Goal: Information Seeking & Learning: Learn about a topic

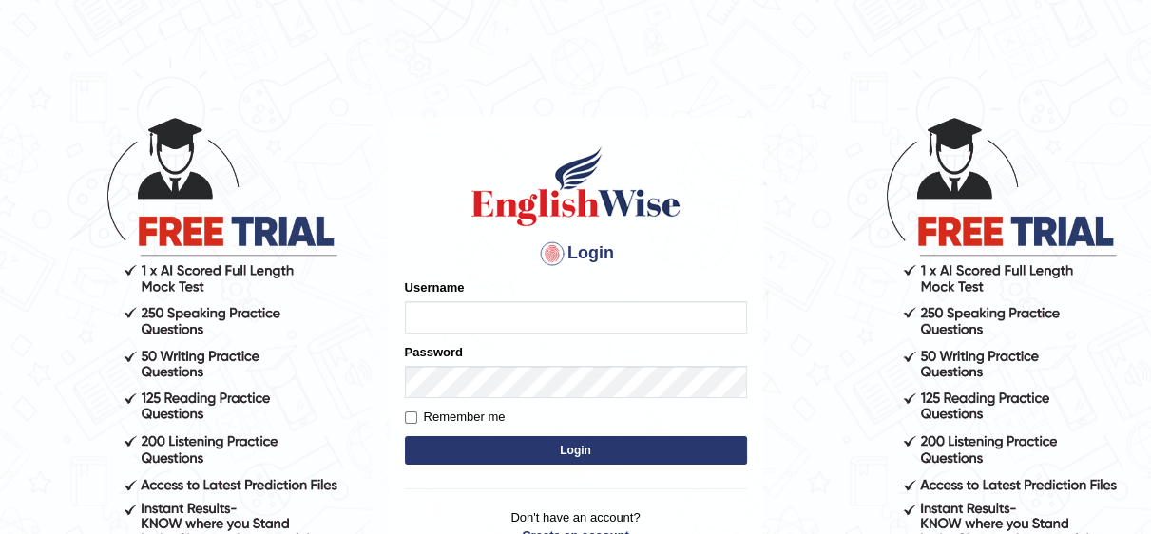
type input "Irum2025"
click at [504, 446] on button "Login" at bounding box center [576, 450] width 342 height 29
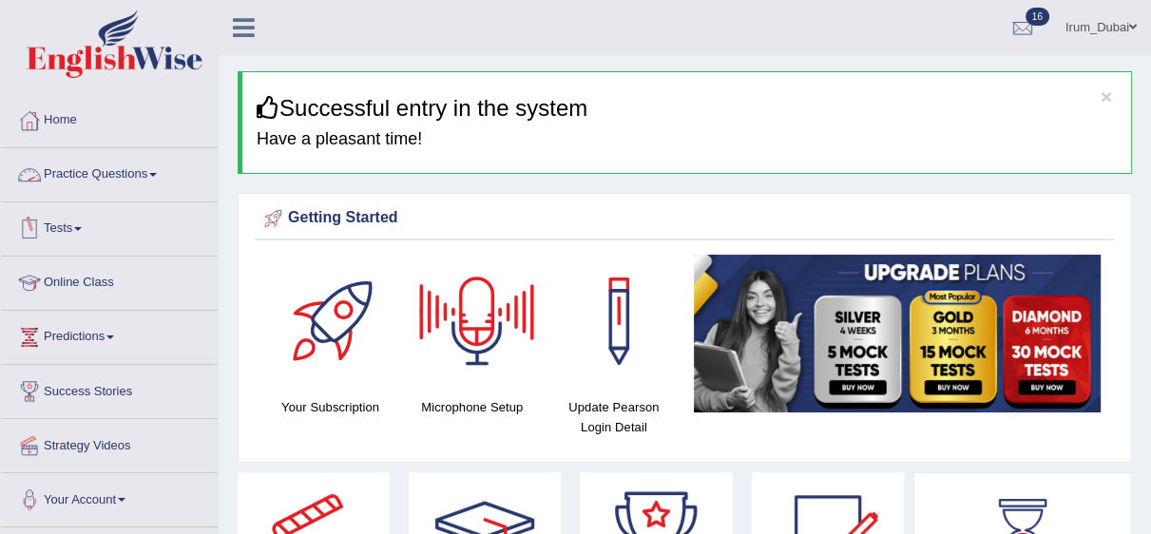
click at [109, 184] on link "Practice Questions" at bounding box center [109, 172] width 217 height 48
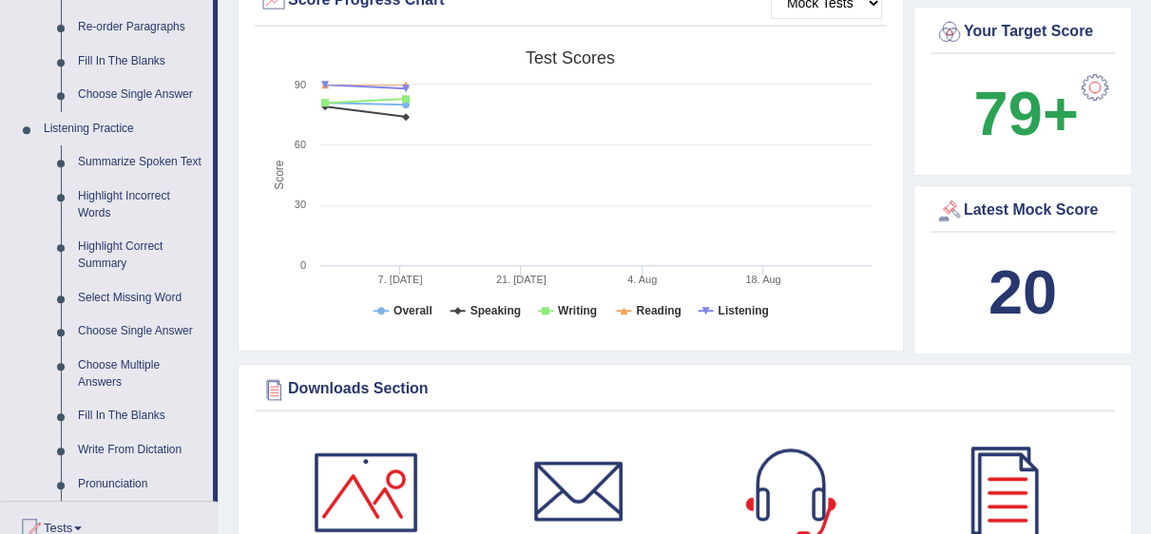
scroll to position [866, 0]
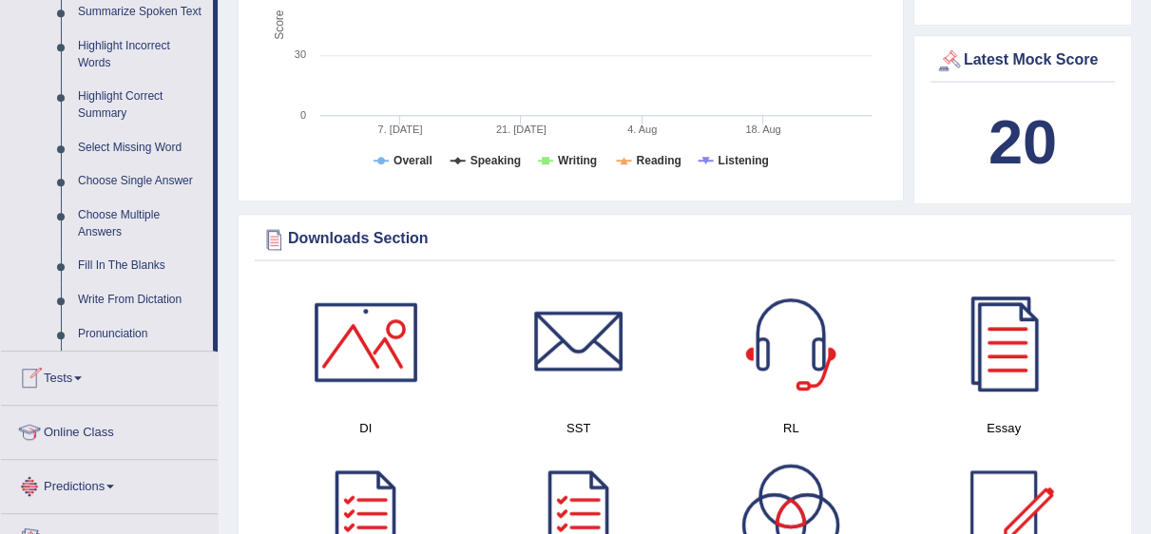
click at [47, 352] on link "Tests" at bounding box center [109, 376] width 217 height 48
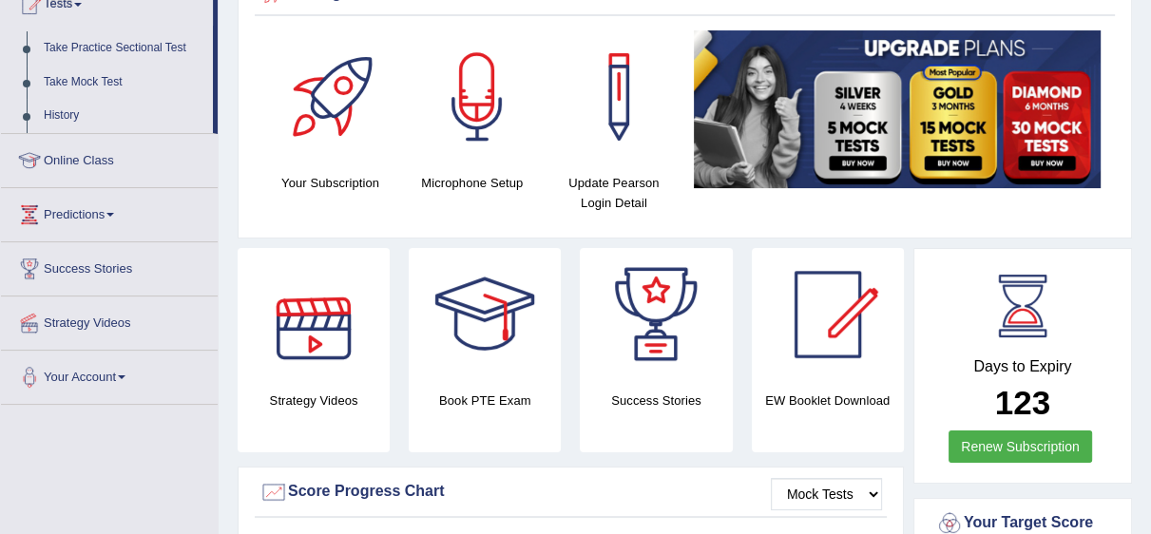
scroll to position [186, 0]
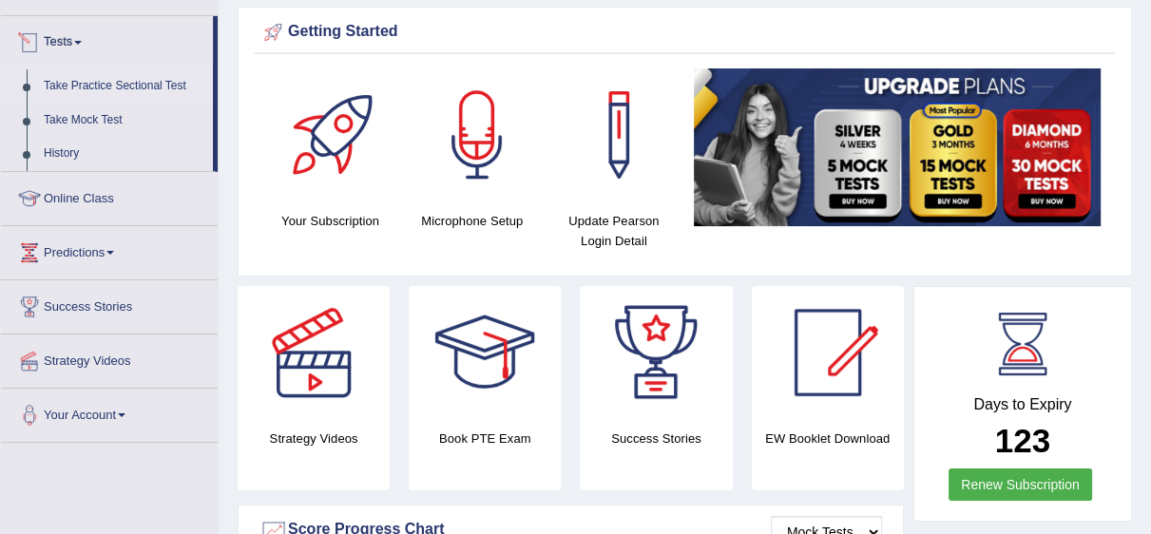
click at [153, 74] on link "Take Practice Sectional Test" at bounding box center [124, 86] width 178 height 34
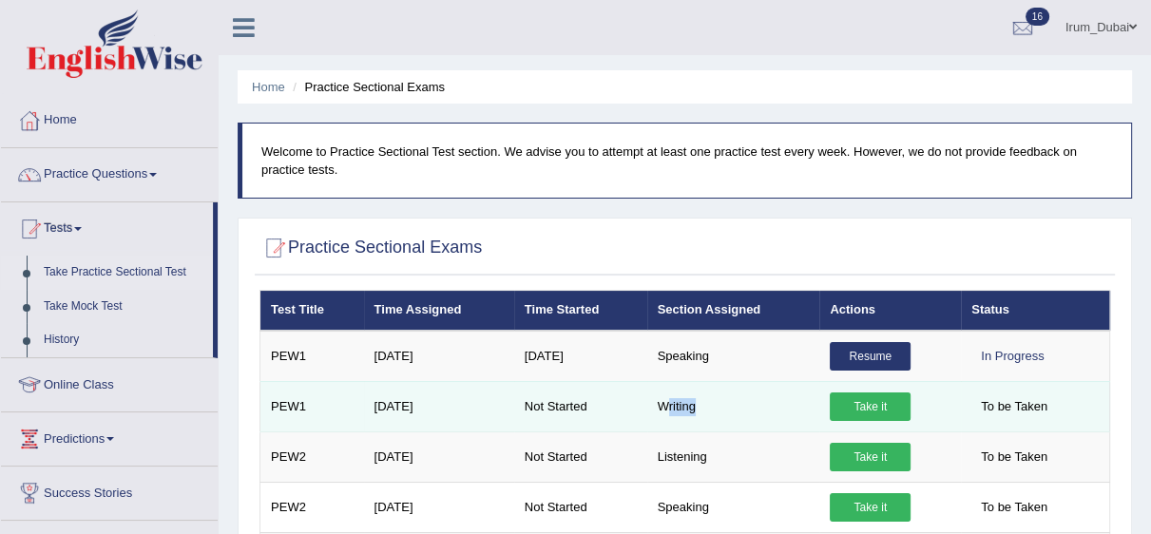
click at [735, 406] on td "Writing" at bounding box center [733, 406] width 173 height 50
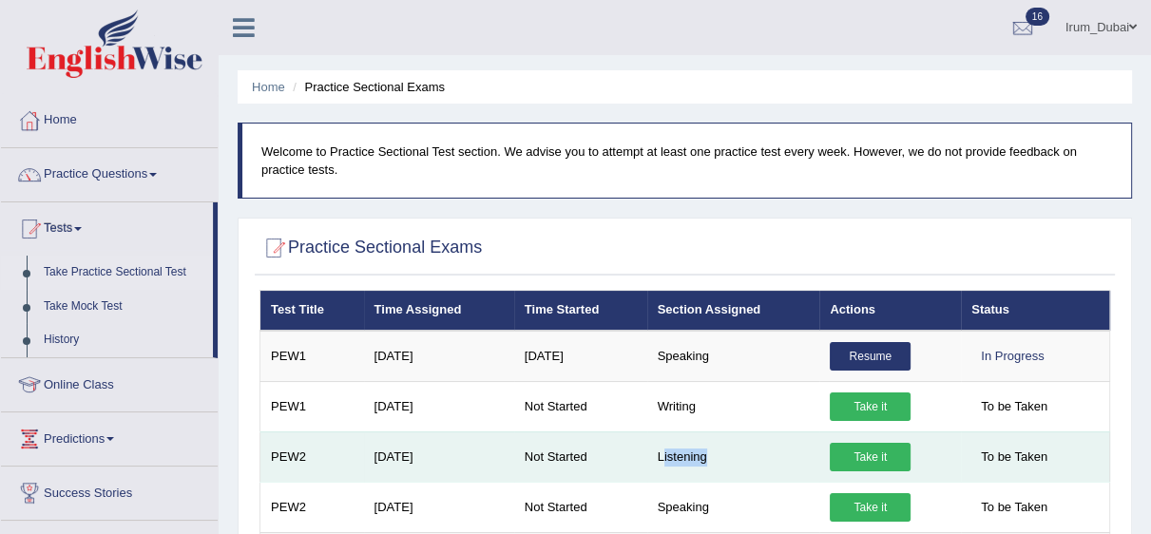
drag, startPoint x: 664, startPoint y: 469, endPoint x: 722, endPoint y: 461, distance: 58.5
click at [722, 461] on td "Listening" at bounding box center [733, 457] width 173 height 50
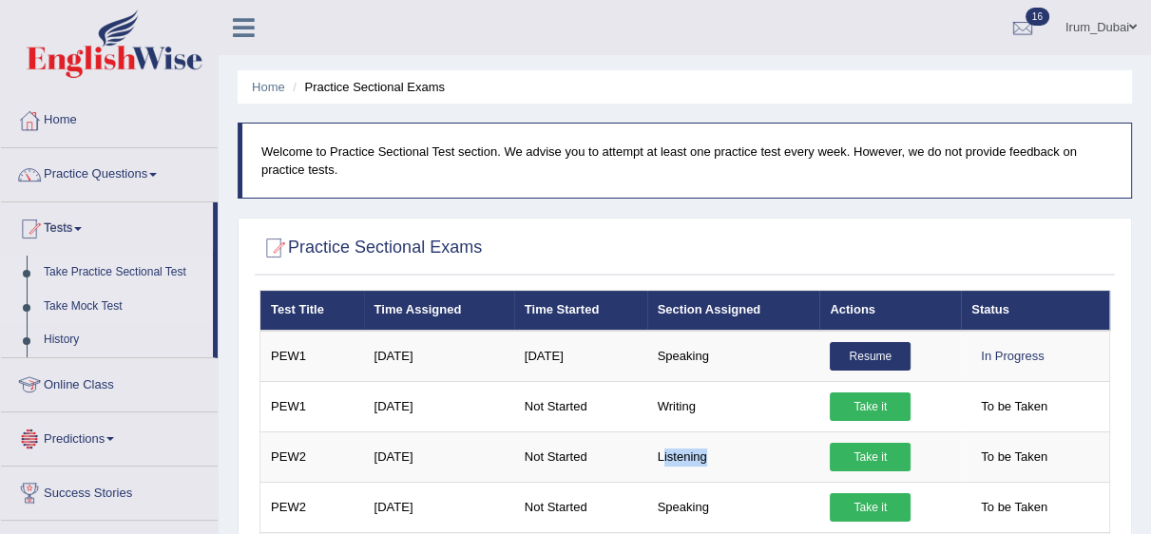
click at [122, 307] on link "Take Mock Test" at bounding box center [124, 307] width 178 height 34
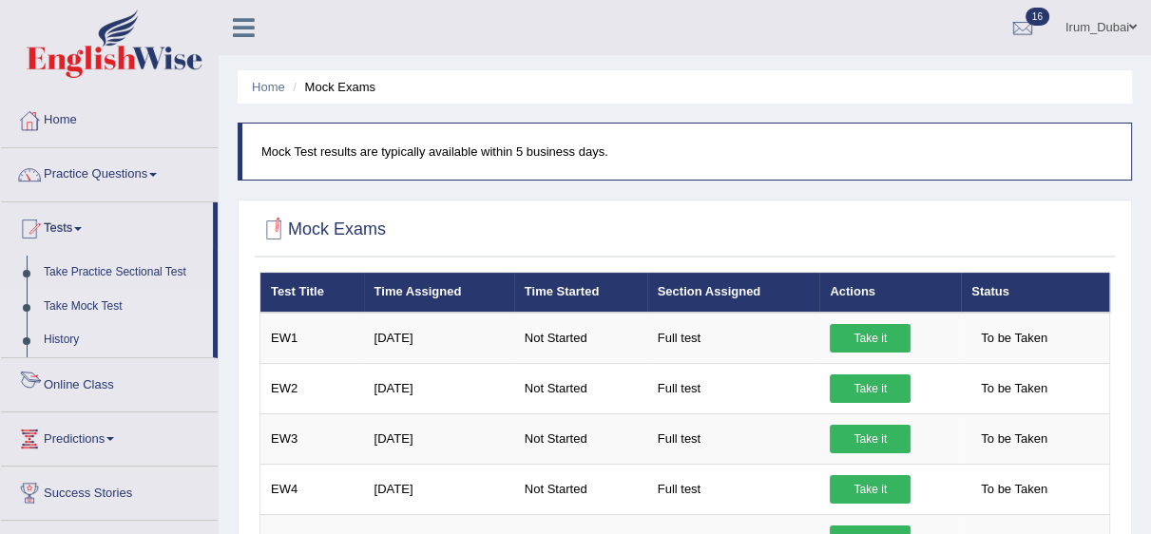
click at [64, 345] on link "History" at bounding box center [124, 340] width 178 height 34
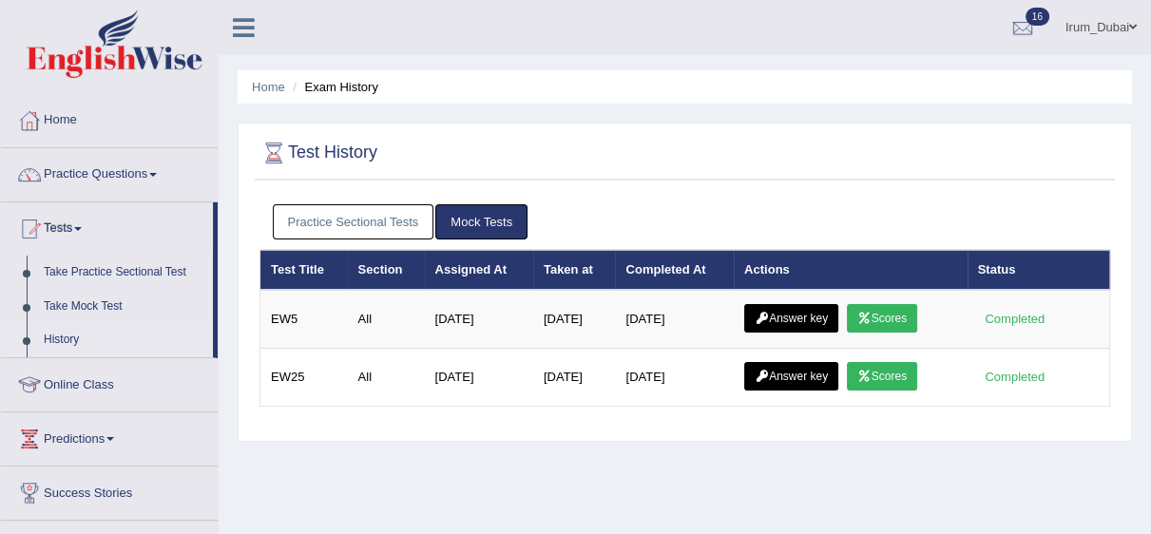
click at [331, 204] on link "Practice Sectional Tests" at bounding box center [354, 221] width 162 height 35
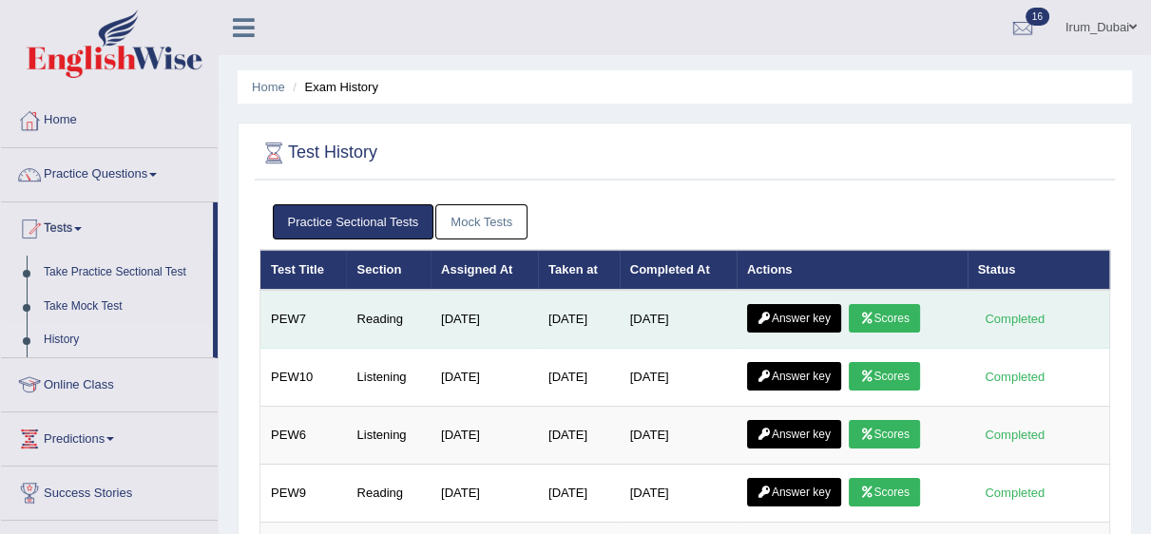
click at [825, 317] on link "Answer key" at bounding box center [794, 318] width 94 height 29
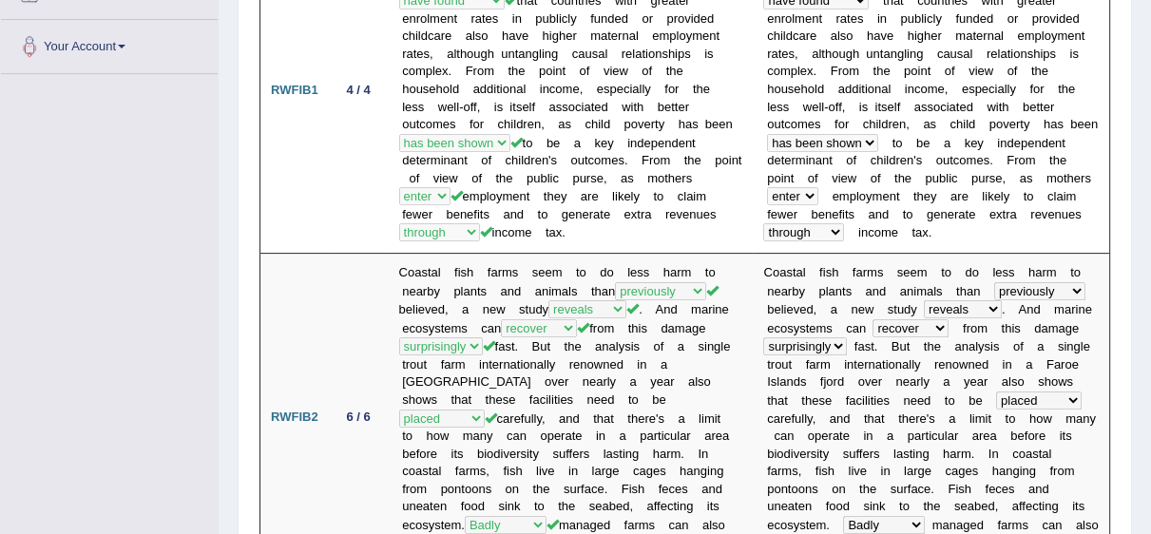
scroll to position [462, 0]
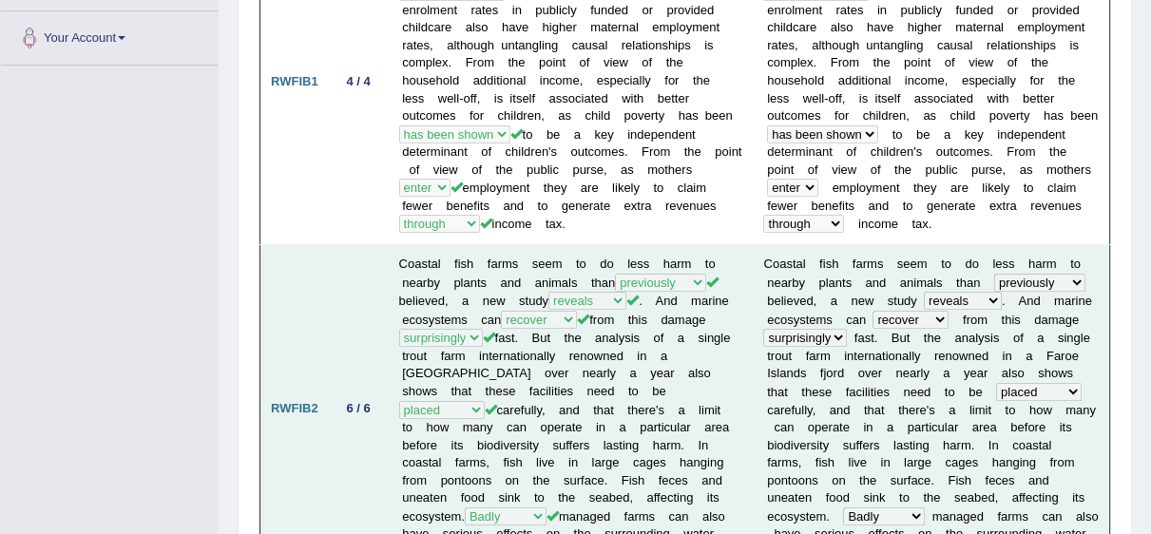
click at [381, 87] on td "4 / 4" at bounding box center [359, 82] width 60 height 326
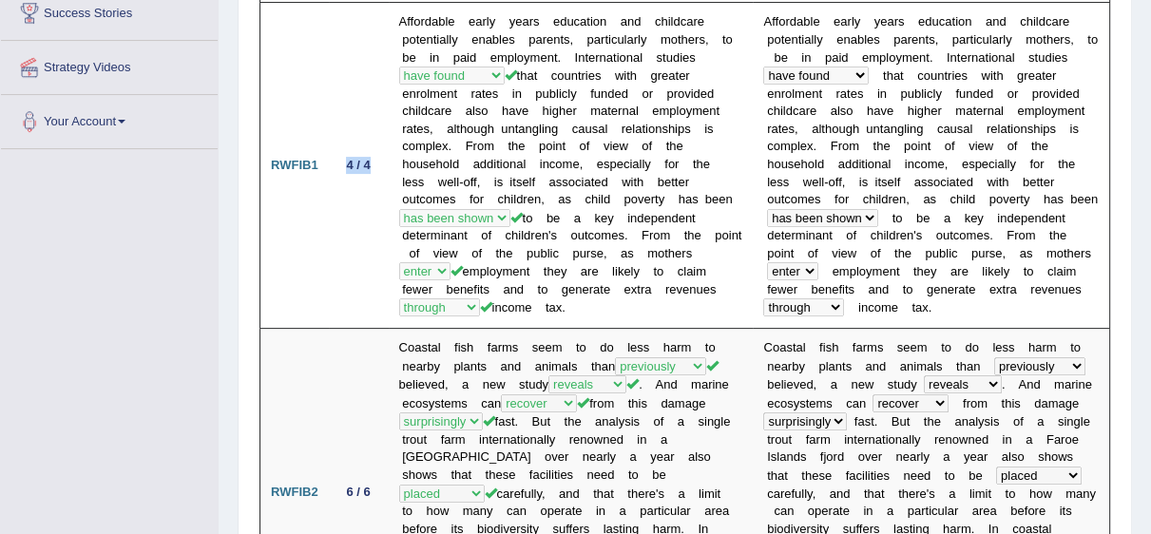
scroll to position [0, 0]
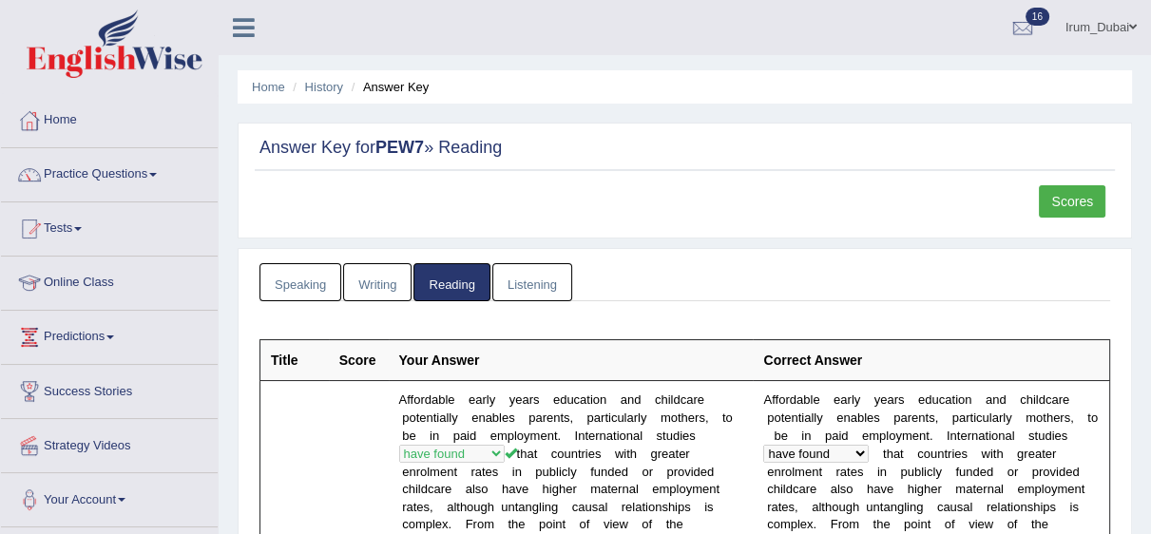
click at [138, 145] on li "Home" at bounding box center [109, 121] width 217 height 54
click at [74, 131] on link "Home" at bounding box center [107, 118] width 212 height 48
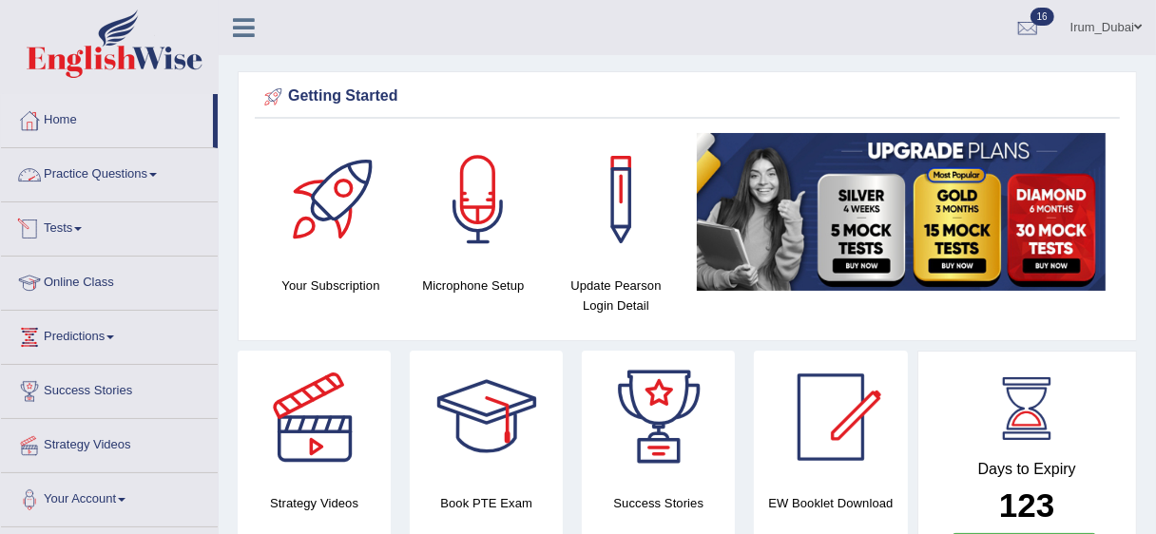
click at [125, 181] on link "Practice Questions" at bounding box center [109, 172] width 217 height 48
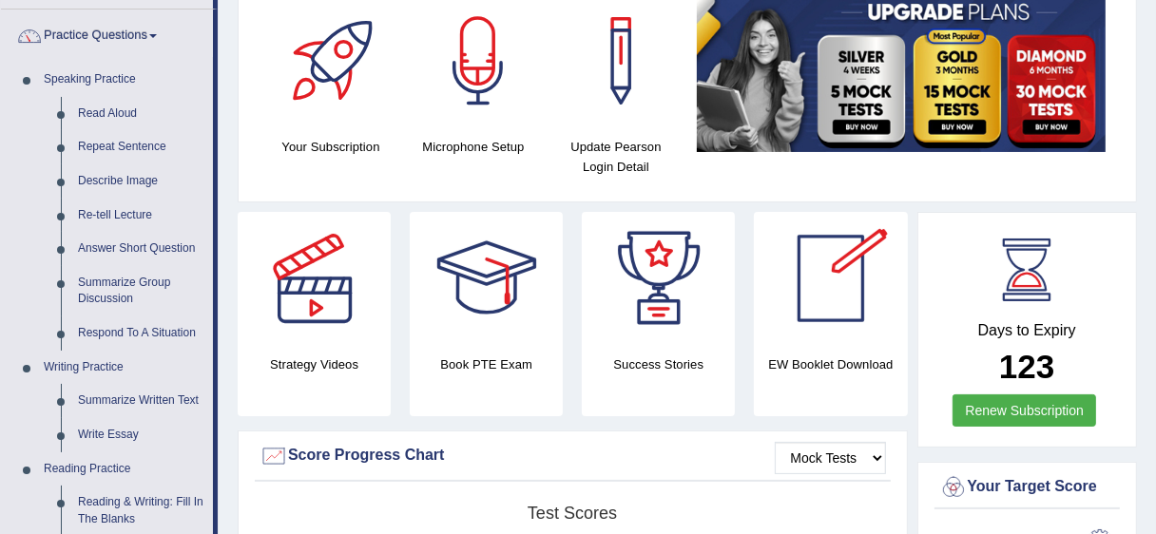
scroll to position [133, 0]
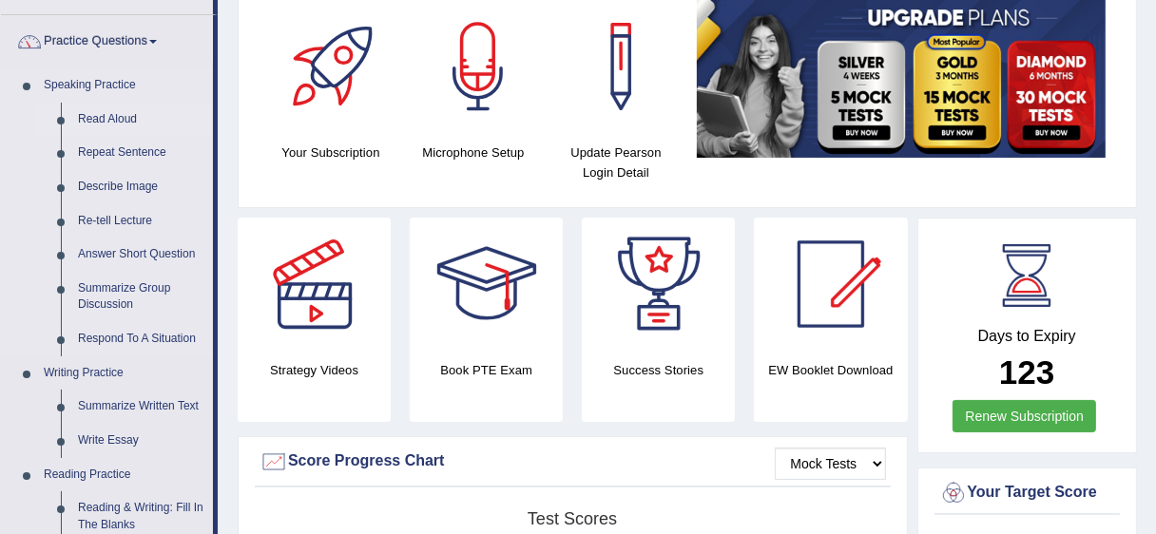
click at [88, 121] on link "Read Aloud" at bounding box center [141, 120] width 144 height 34
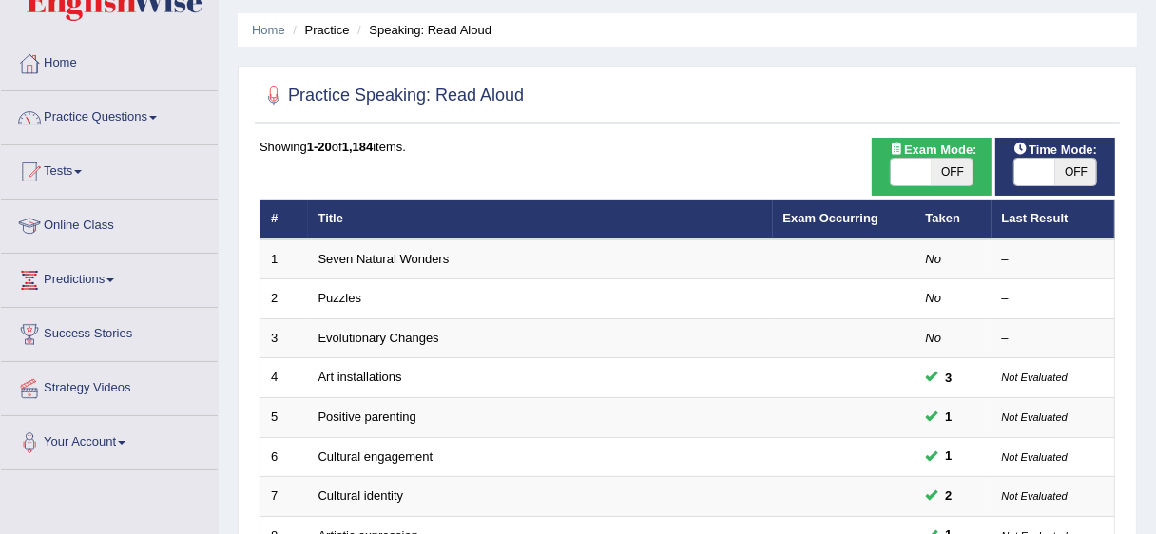
scroll to position [61, 0]
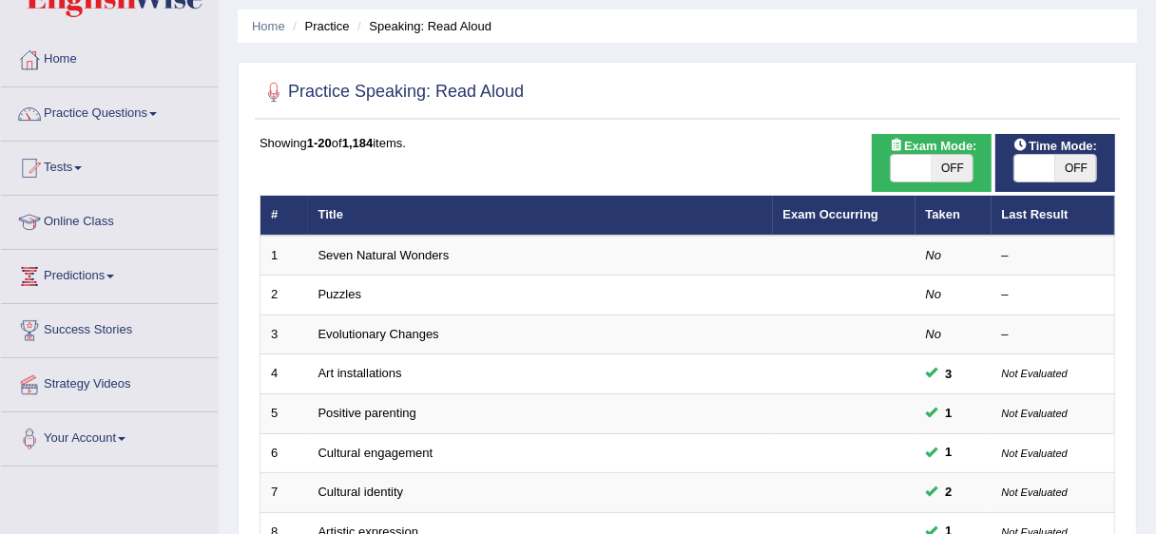
click at [1155, 133] on html "Toggle navigation Home Practice Questions Speaking Practice Read Aloud Repeat S…" at bounding box center [578, 206] width 1156 height 534
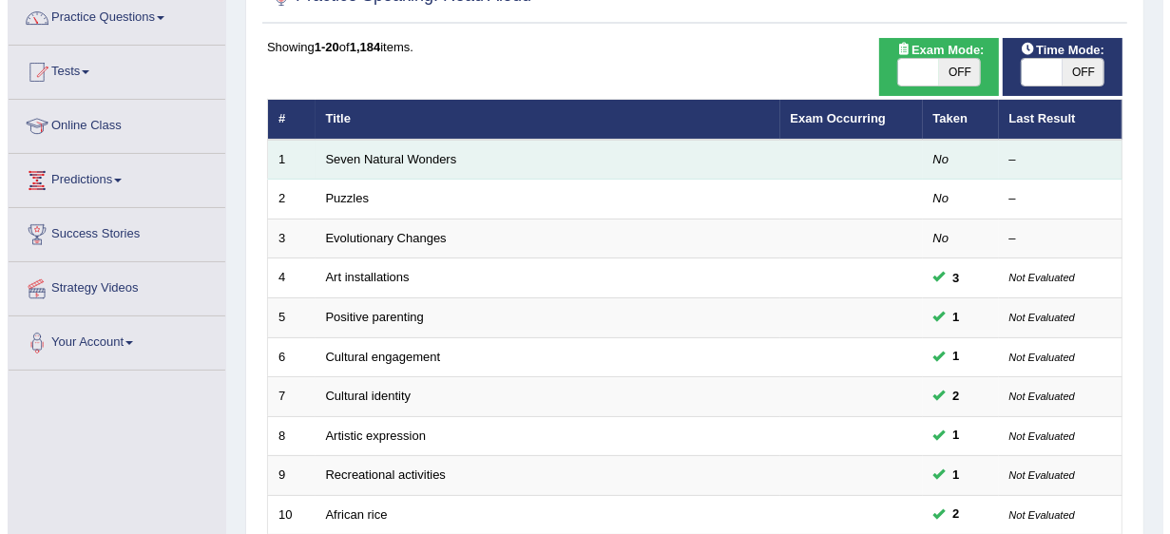
scroll to position [159, 0]
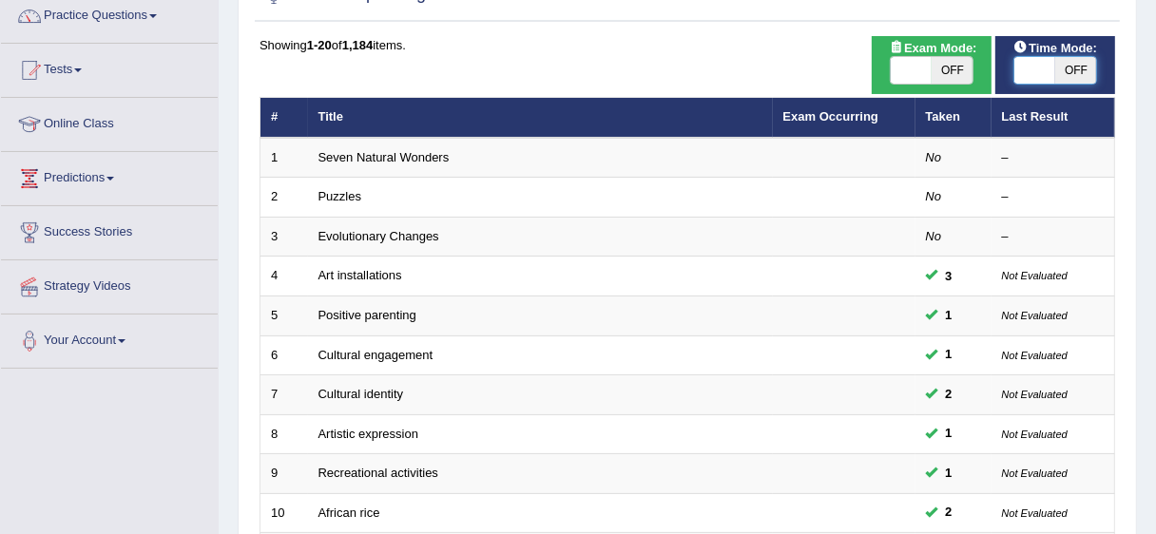
click at [1049, 69] on span at bounding box center [1034, 70] width 41 height 27
checkbox input "true"
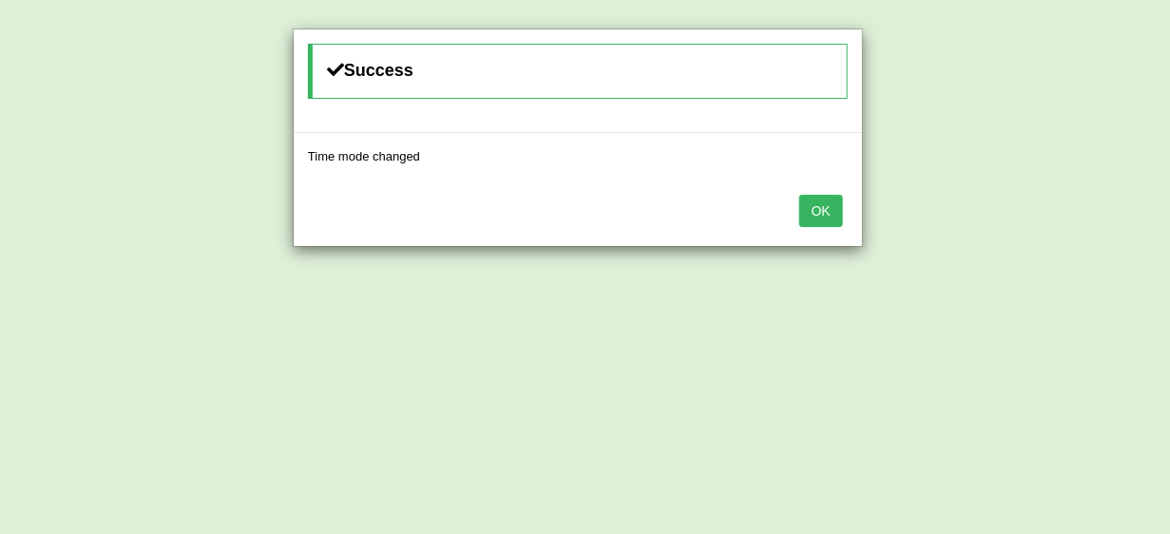
click at [817, 210] on button "OK" at bounding box center [822, 211] width 44 height 32
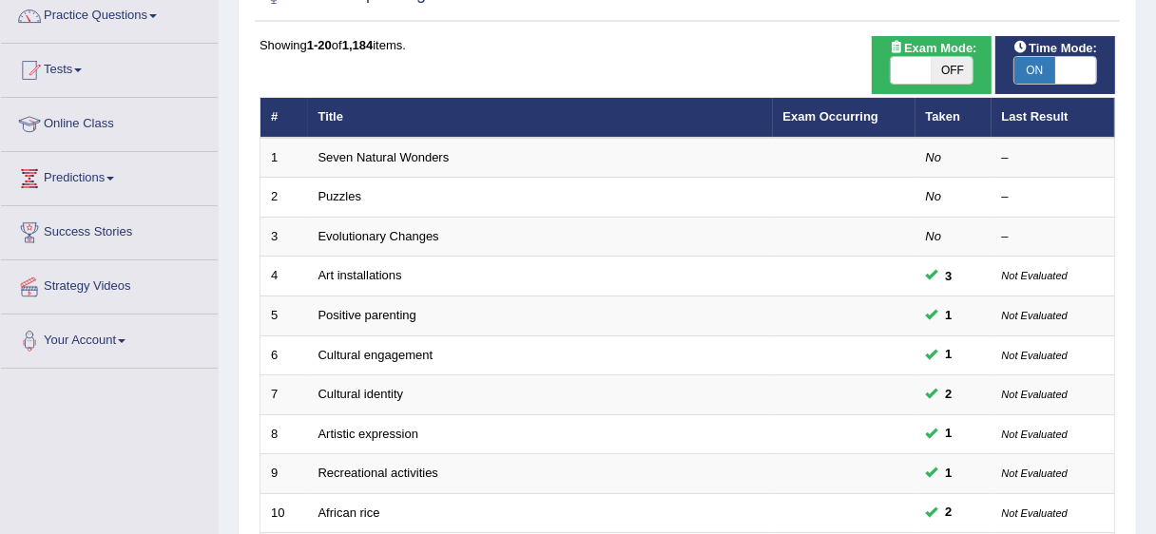
click at [938, 59] on span "OFF" at bounding box center [952, 70] width 41 height 27
checkbox input "true"
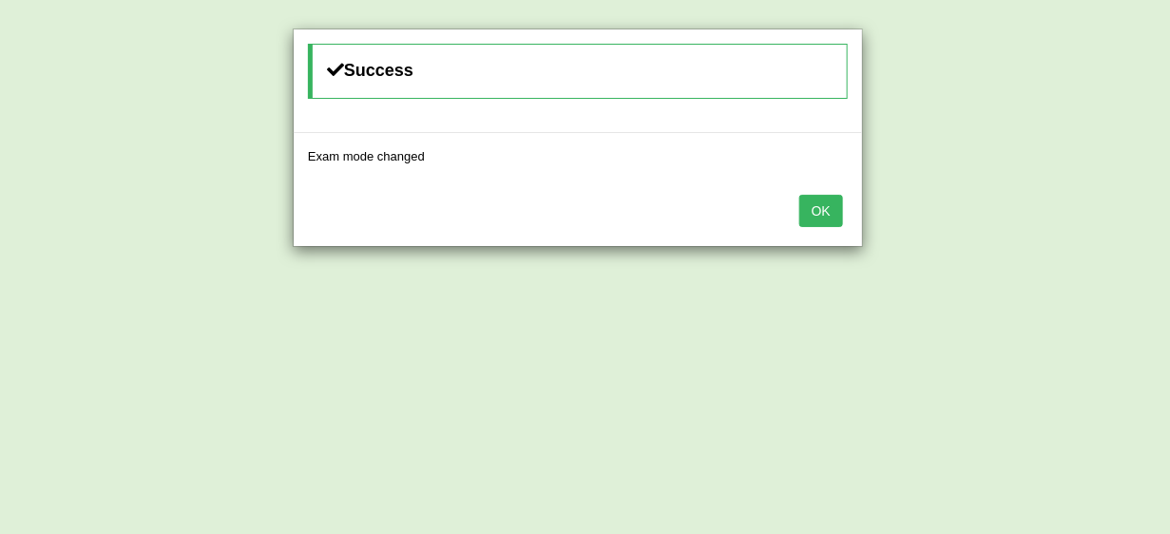
click at [809, 209] on button "OK" at bounding box center [822, 211] width 44 height 32
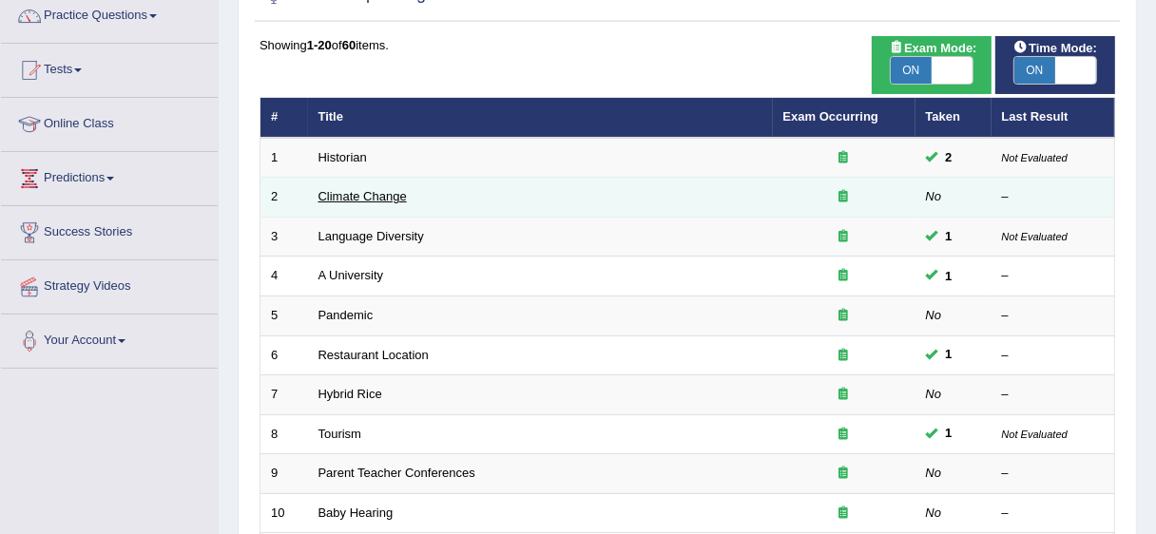
click at [358, 198] on link "Climate Change" at bounding box center [362, 196] width 88 height 14
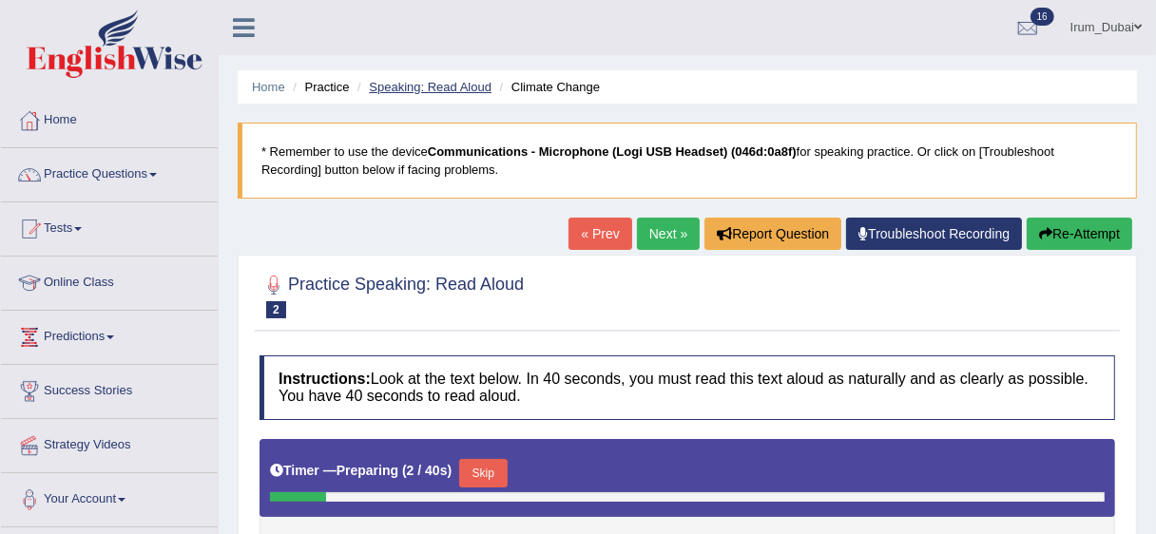
click at [401, 91] on link "Speaking: Read Aloud" at bounding box center [430, 87] width 123 height 14
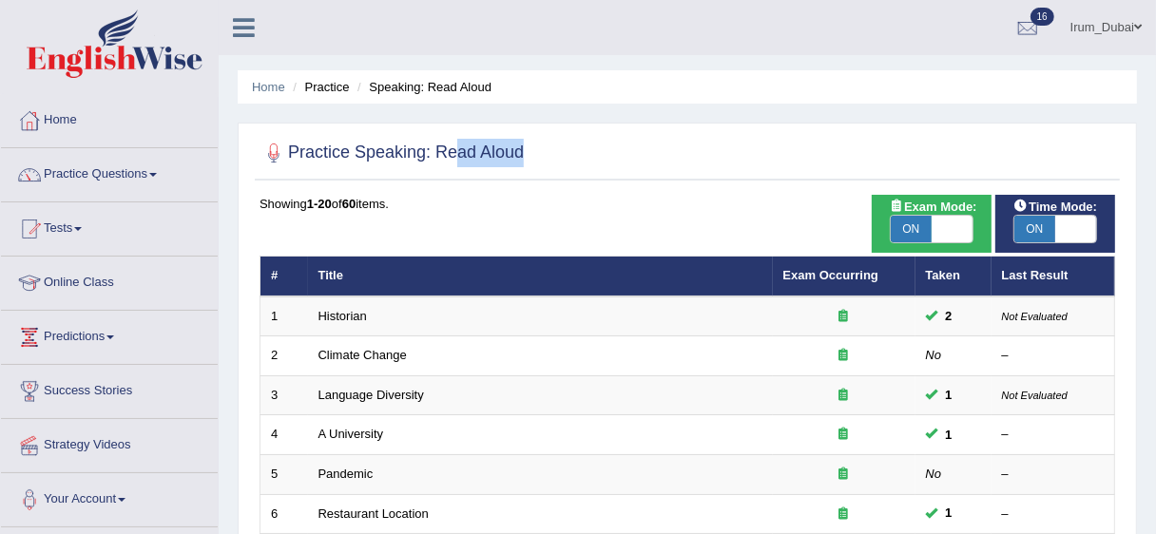
drag, startPoint x: 452, startPoint y: 150, endPoint x: 533, endPoint y: 138, distance: 82.7
click at [533, 138] on div "Practice Speaking: Read Aloud" at bounding box center [687, 157] width 865 height 48
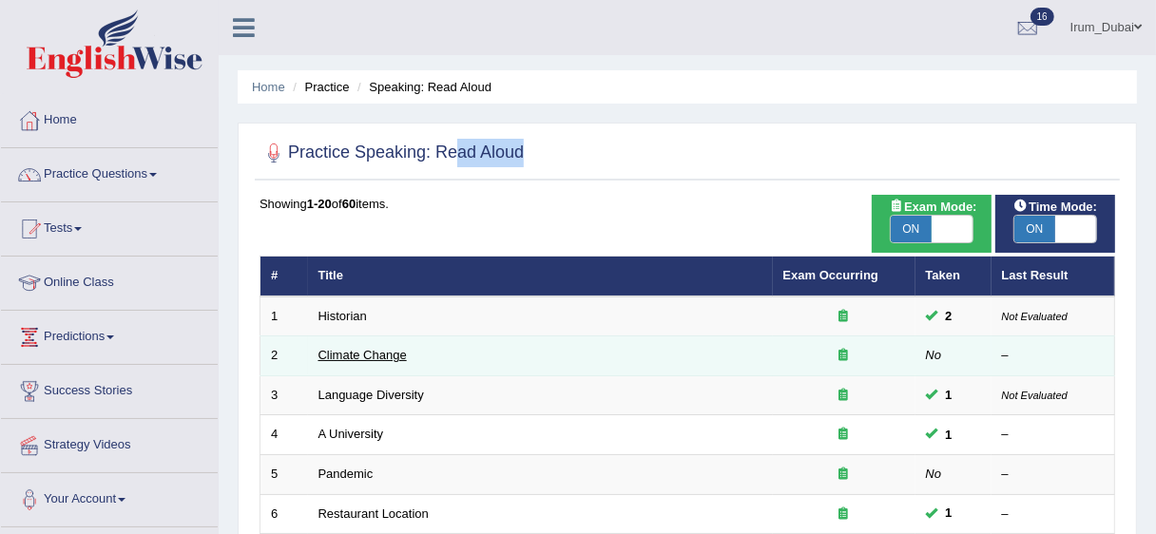
click at [355, 357] on link "Climate Change" at bounding box center [362, 355] width 88 height 14
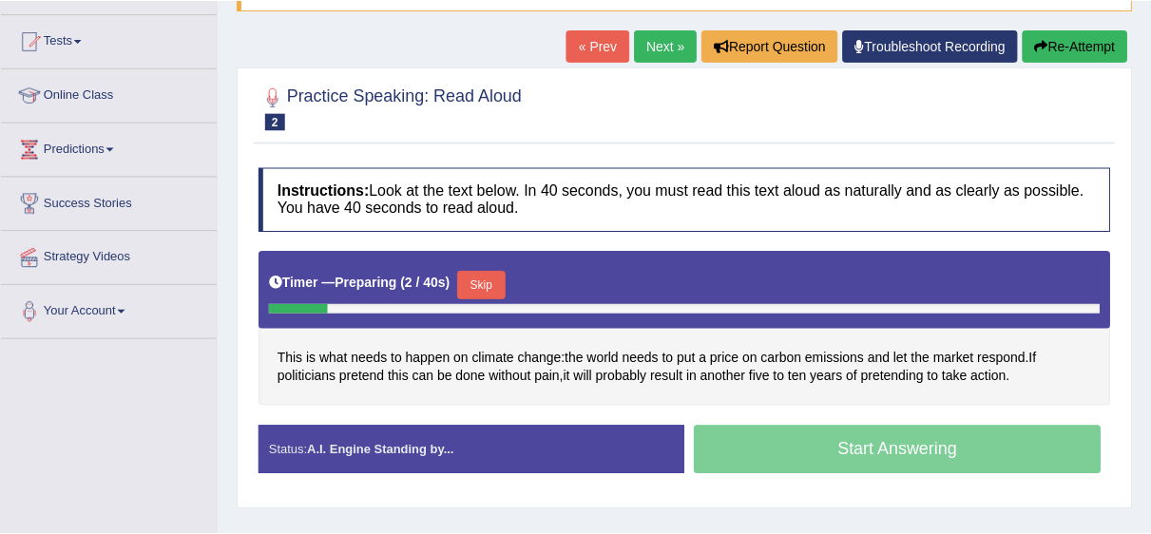
scroll to position [225, 0]
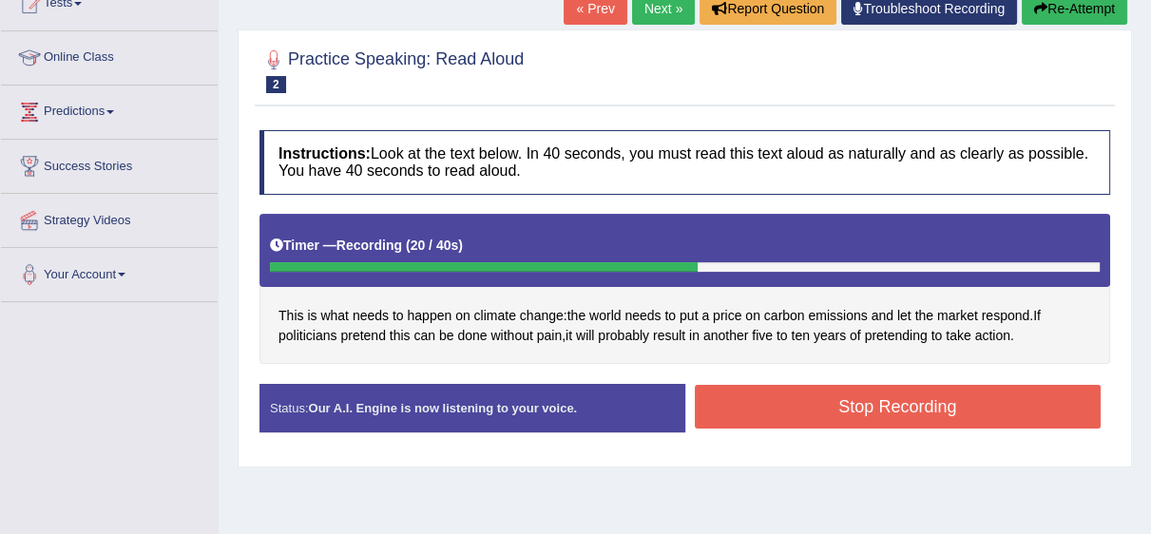
click at [889, 391] on button "Stop Recording" at bounding box center [898, 407] width 407 height 44
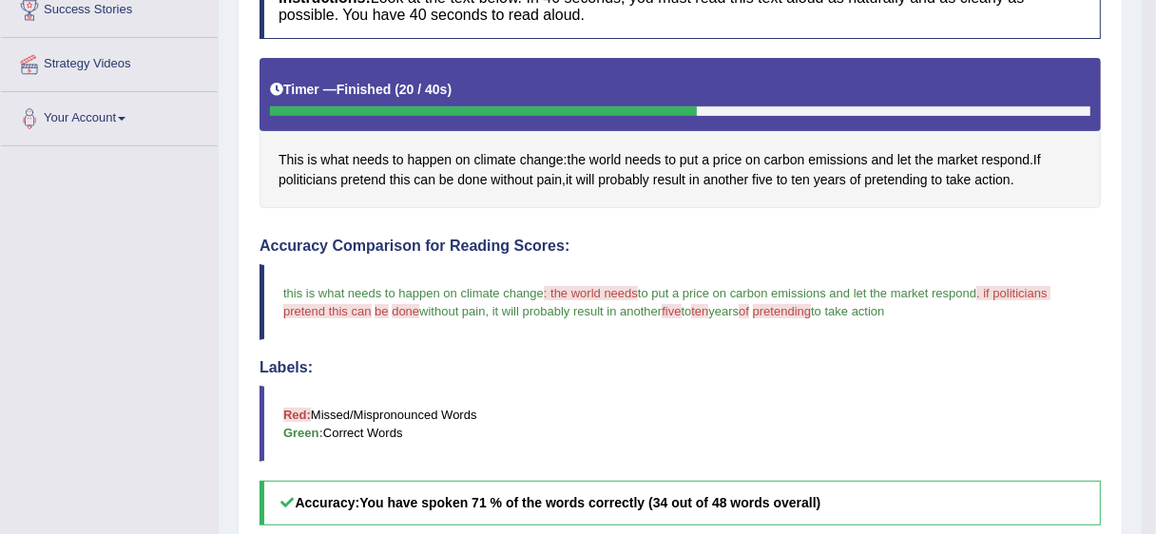
scroll to position [361, 0]
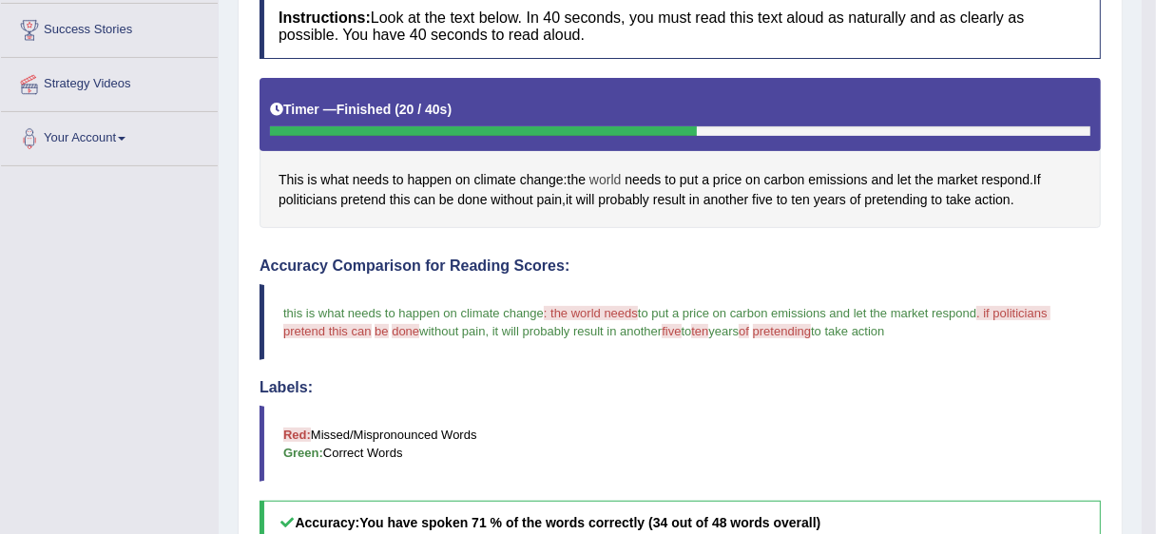
click at [603, 183] on span "world" at bounding box center [604, 180] width 31 height 20
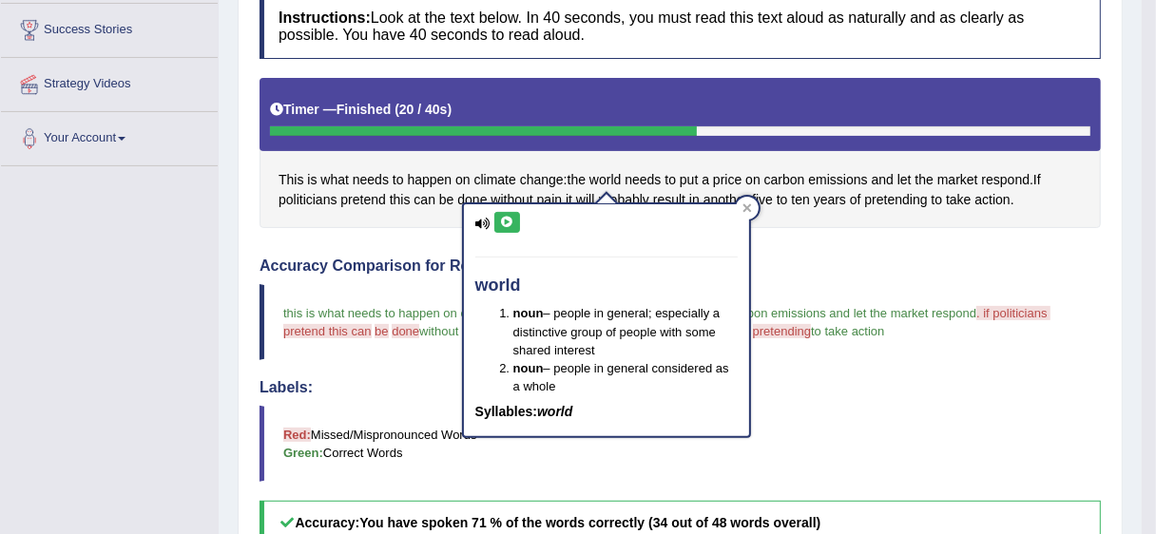
click at [508, 224] on icon at bounding box center [507, 222] width 14 height 11
click at [506, 222] on icon at bounding box center [507, 222] width 14 height 11
click at [191, 249] on div "Toggle navigation Home Practice Questions Speaking Practice Read Aloud Repeat S…" at bounding box center [571, 301] width 1142 height 1324
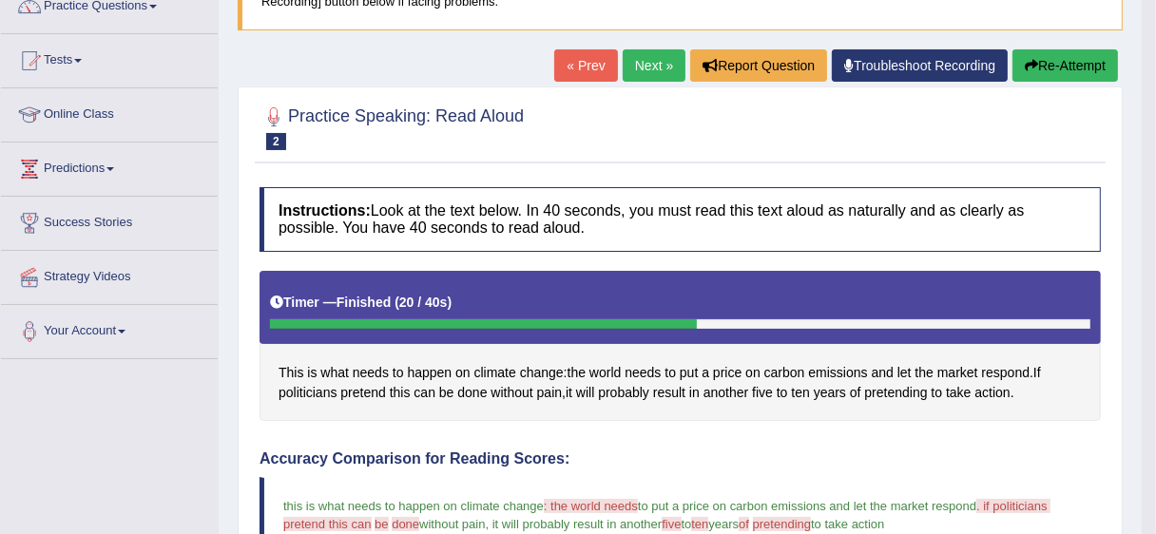
scroll to position [162, 0]
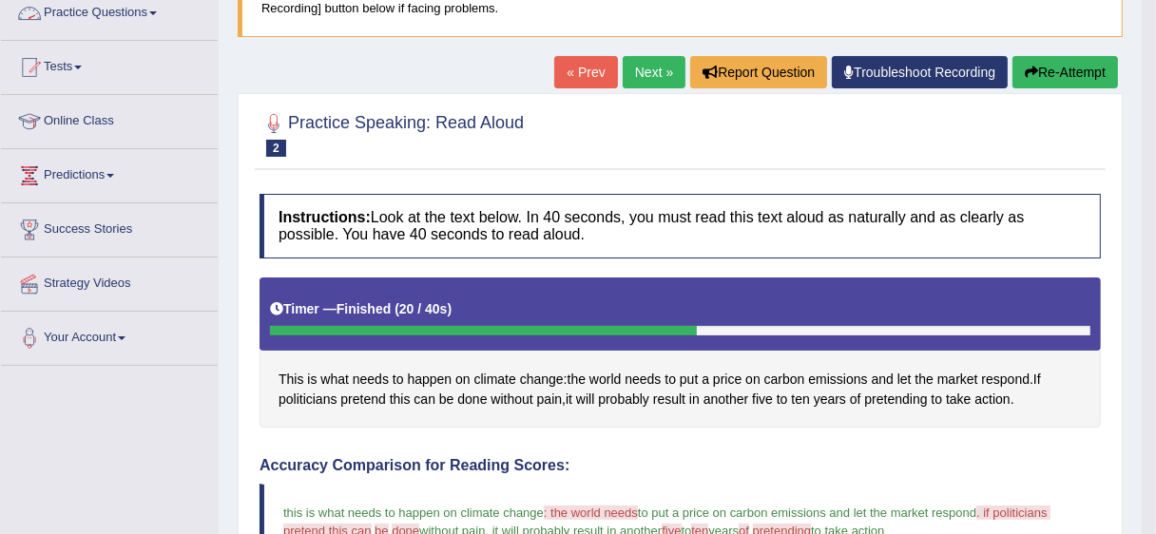
click at [138, 18] on link "Practice Questions" at bounding box center [109, 11] width 217 height 48
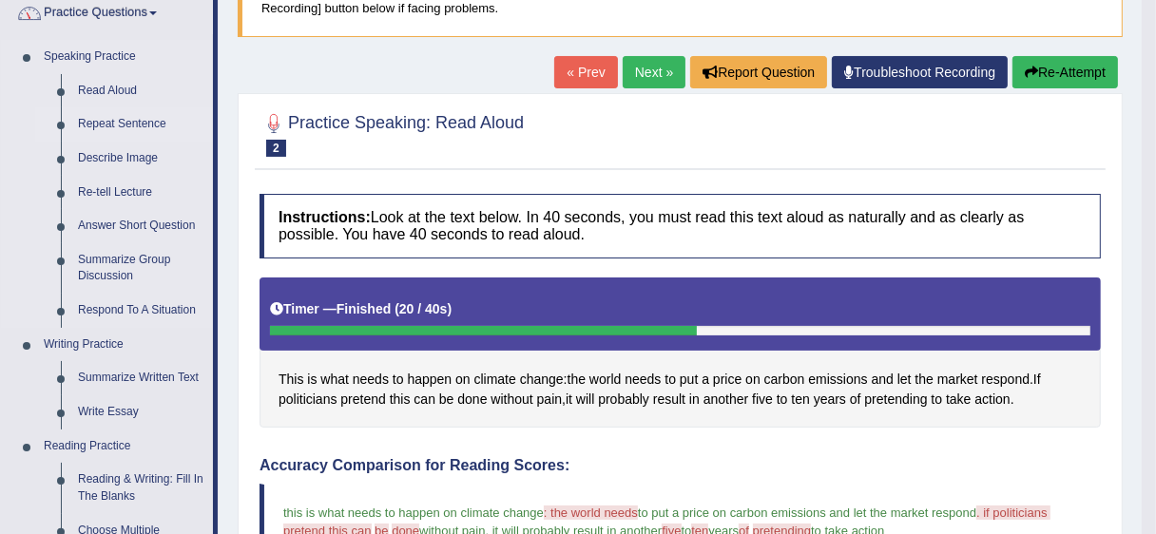
click at [96, 127] on link "Repeat Sentence" at bounding box center [141, 124] width 144 height 34
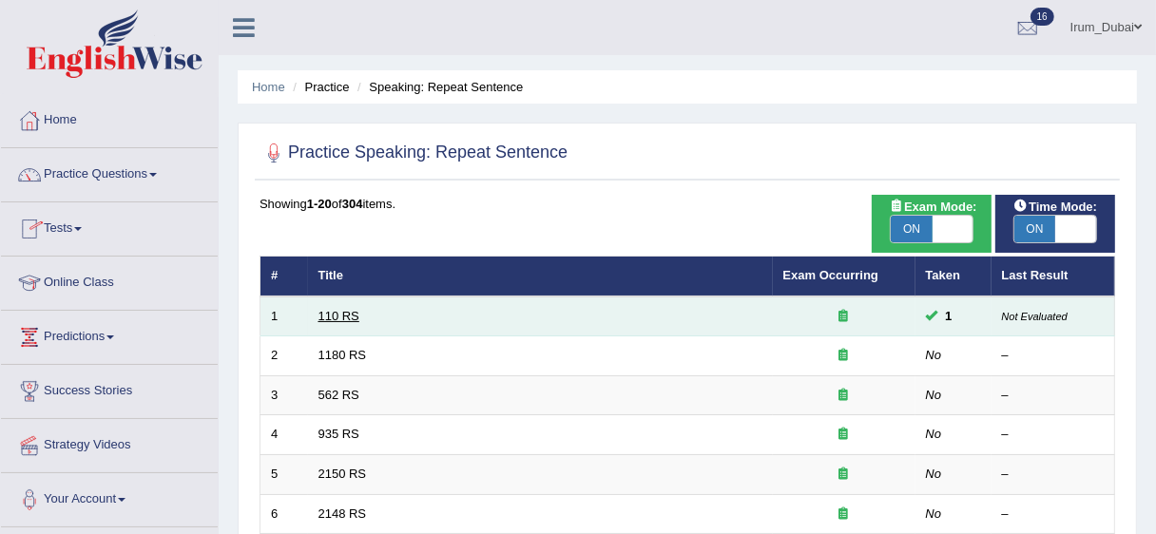
click at [334, 316] on link "110 RS" at bounding box center [338, 316] width 41 height 14
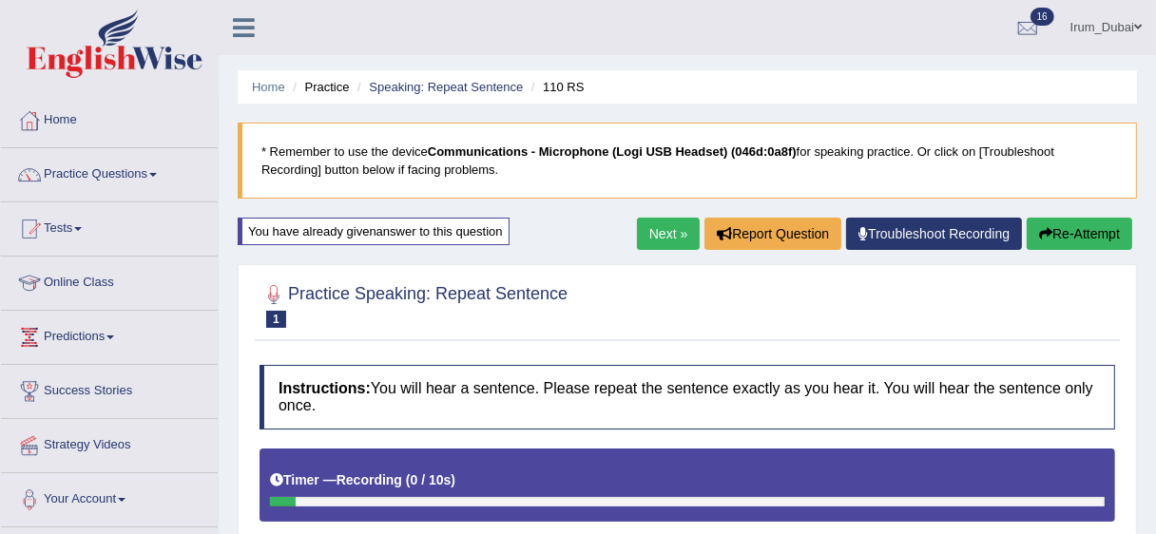
click at [423, 95] on li "Speaking: Repeat Sentence" at bounding box center [438, 87] width 170 height 18
click at [427, 86] on link "Speaking: Repeat Sentence" at bounding box center [446, 87] width 154 height 14
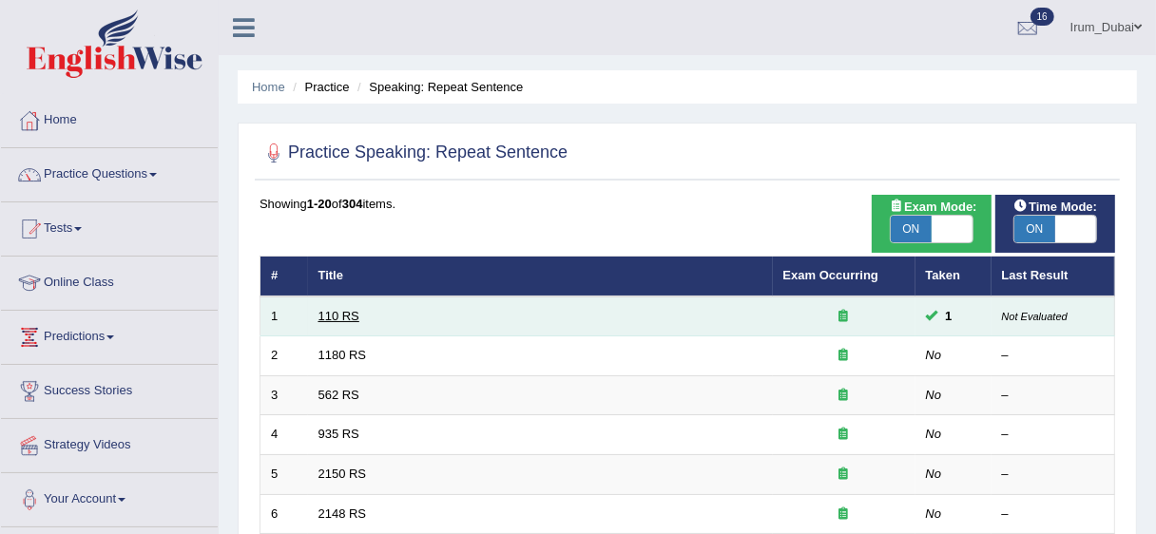
click at [345, 314] on link "110 RS" at bounding box center [338, 316] width 41 height 14
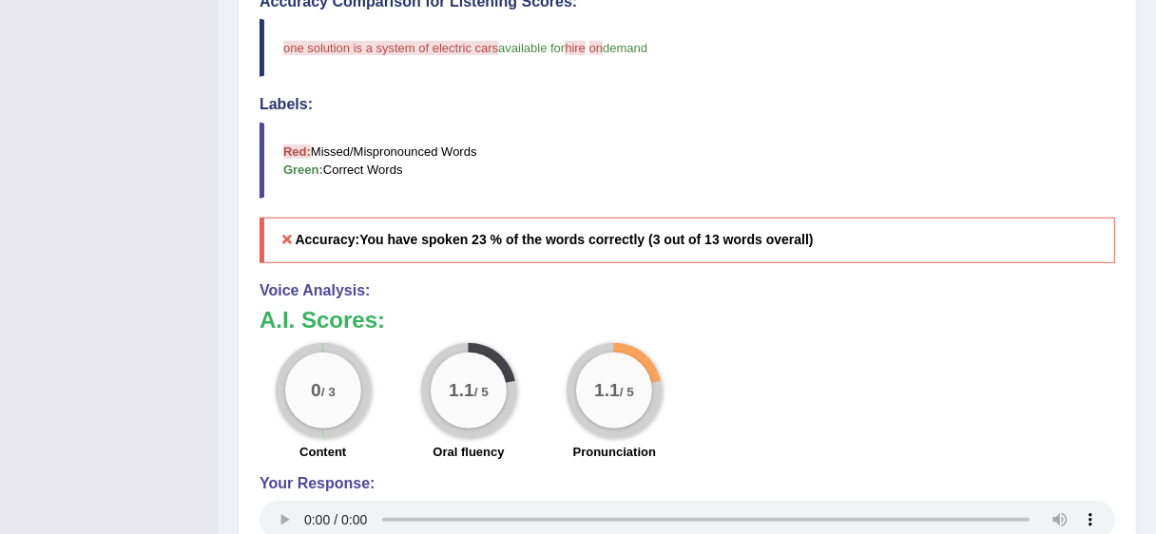
scroll to position [731, 0]
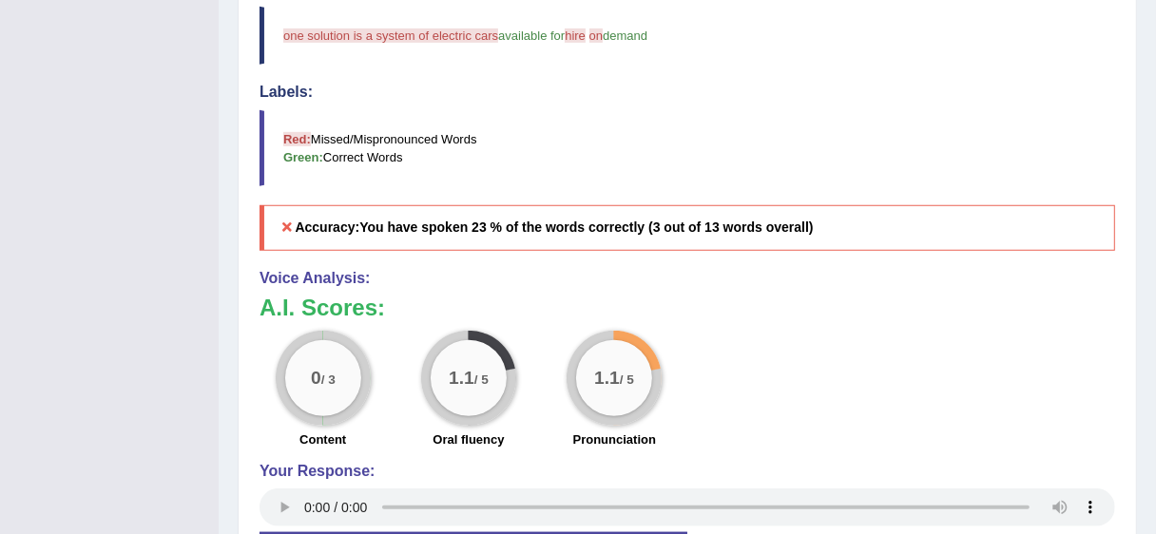
drag, startPoint x: 1129, startPoint y: 382, endPoint x: 1140, endPoint y: 351, distance: 33.1
drag, startPoint x: 1140, startPoint y: 351, endPoint x: 1168, endPoint y: 359, distance: 29.8
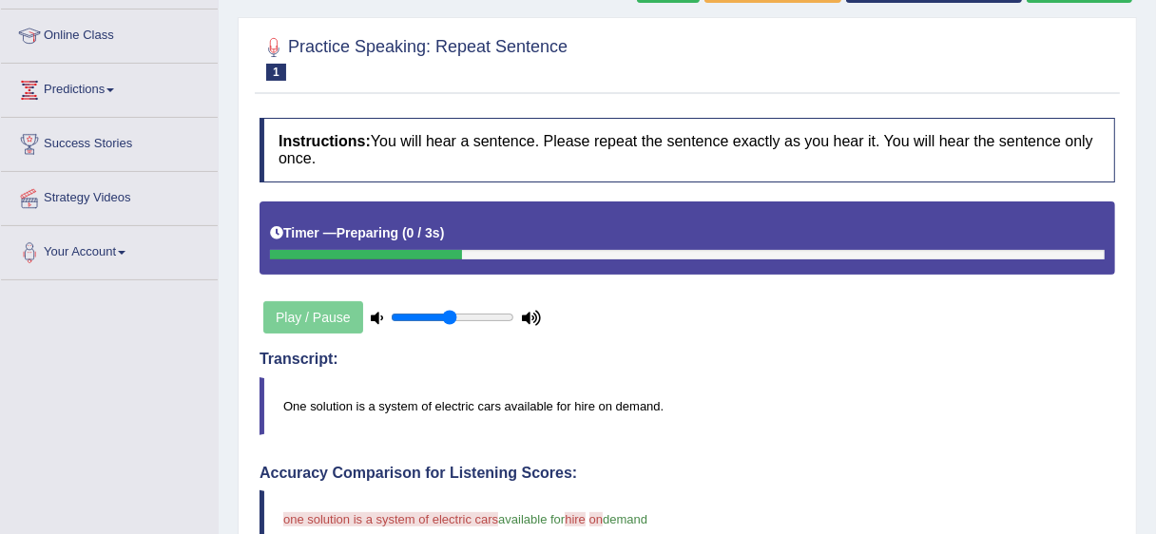
scroll to position [0, 0]
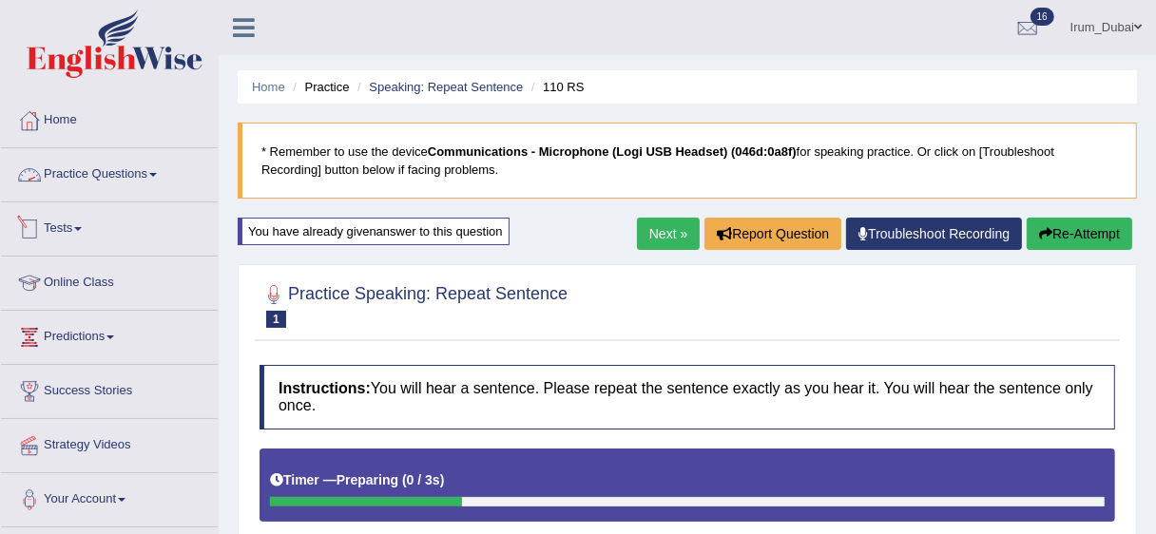
click at [51, 190] on link "Practice Questions" at bounding box center [109, 172] width 217 height 48
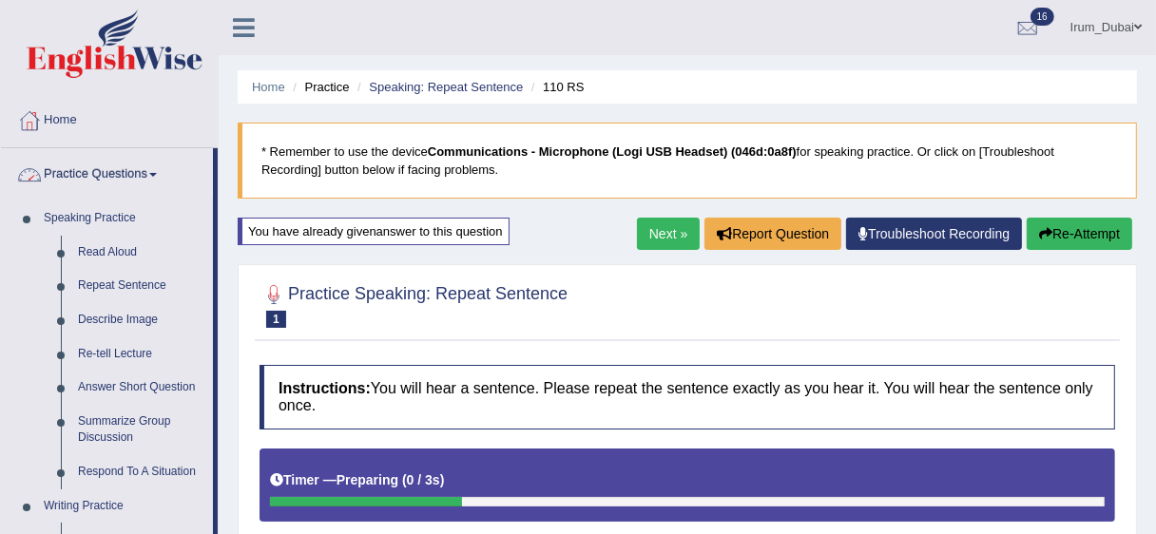
click at [70, 171] on link "Practice Questions" at bounding box center [107, 172] width 212 height 48
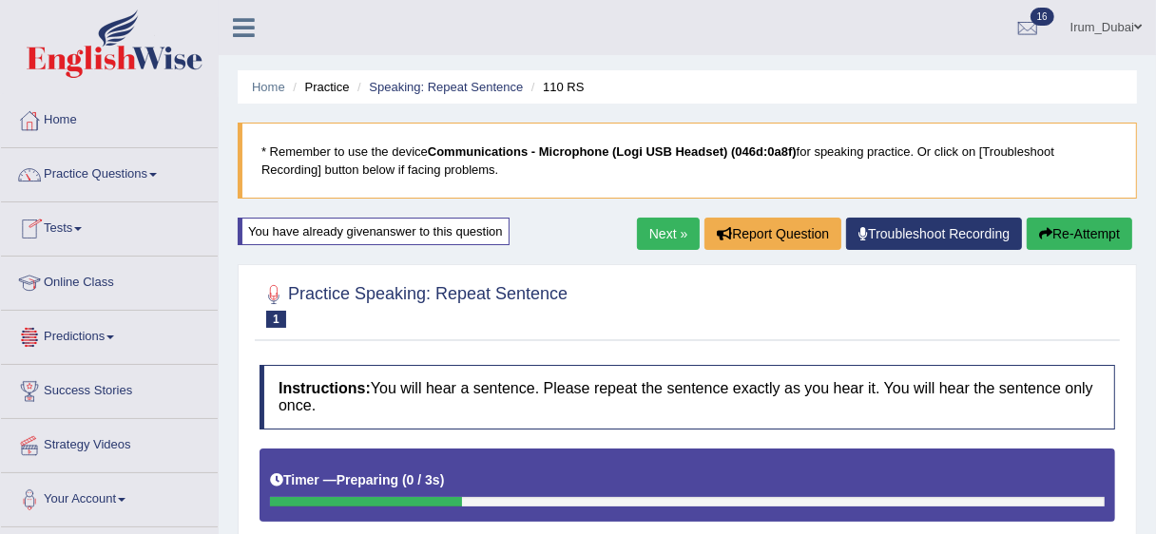
click at [62, 228] on link "Tests" at bounding box center [109, 227] width 217 height 48
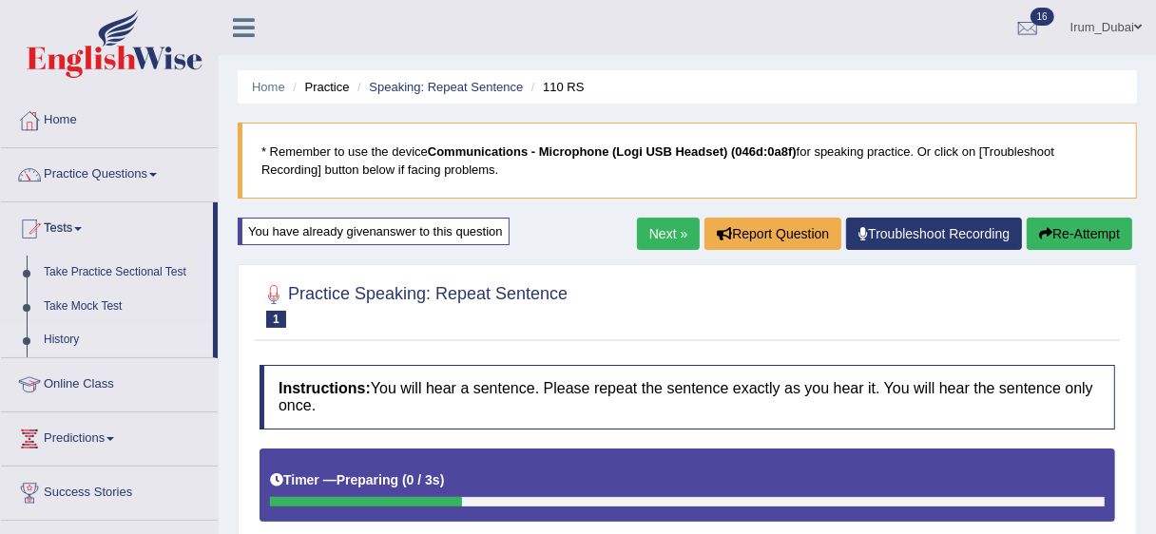
click at [56, 339] on link "History" at bounding box center [124, 340] width 178 height 34
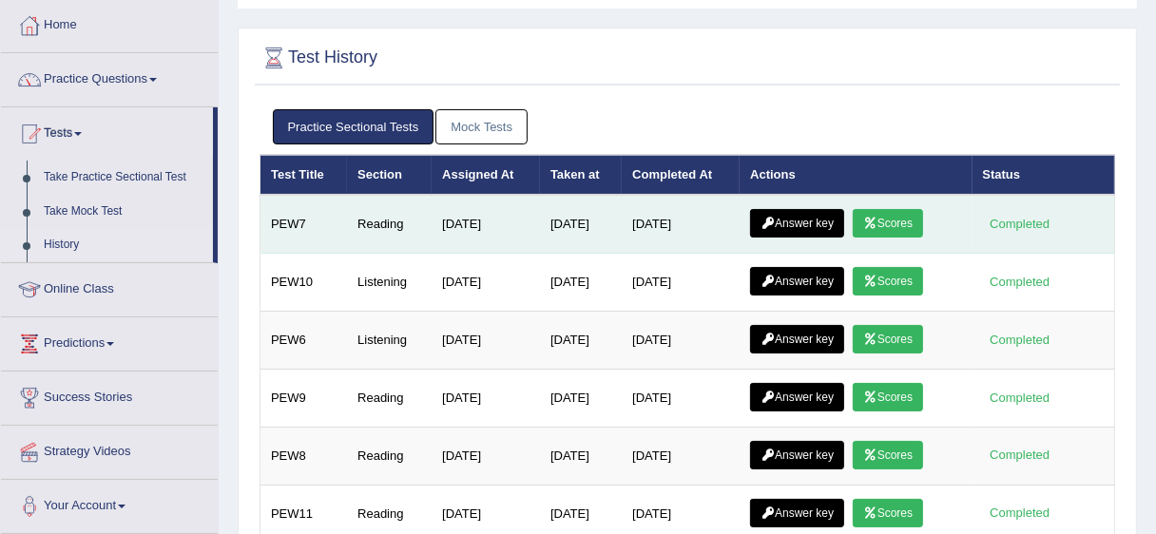
click at [820, 214] on link "Answer key" at bounding box center [797, 223] width 94 height 29
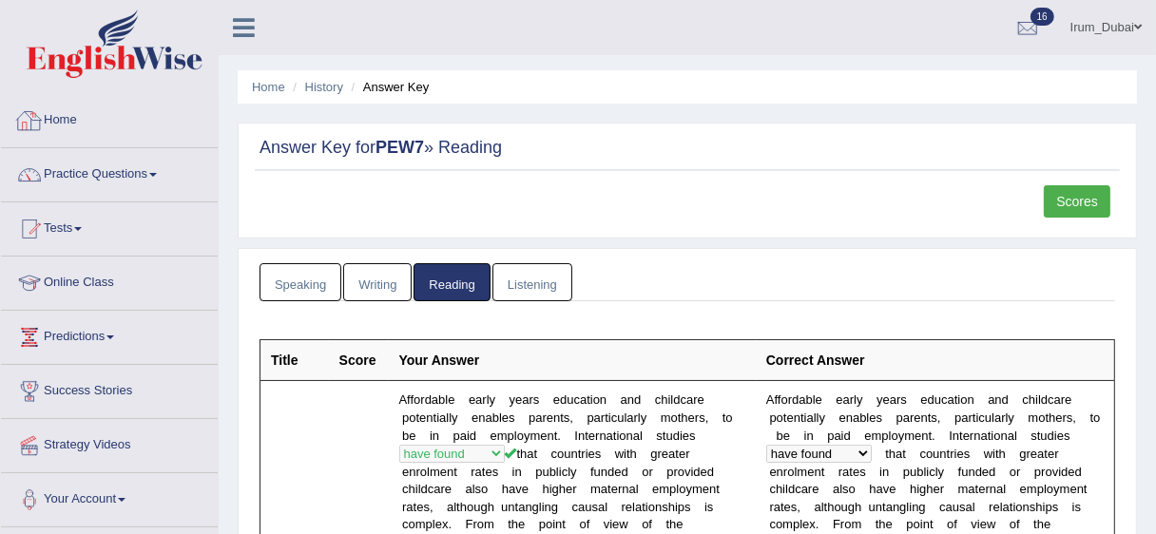
click at [56, 124] on link "Home" at bounding box center [109, 118] width 217 height 48
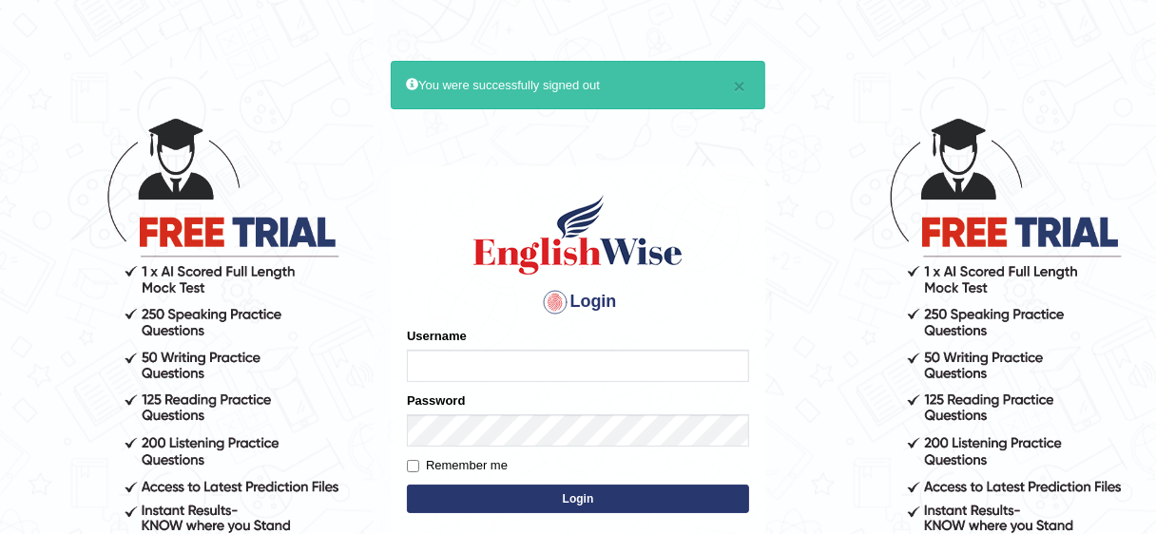
type input "Irum2025"
click at [510, 512] on button "Login" at bounding box center [578, 499] width 342 height 29
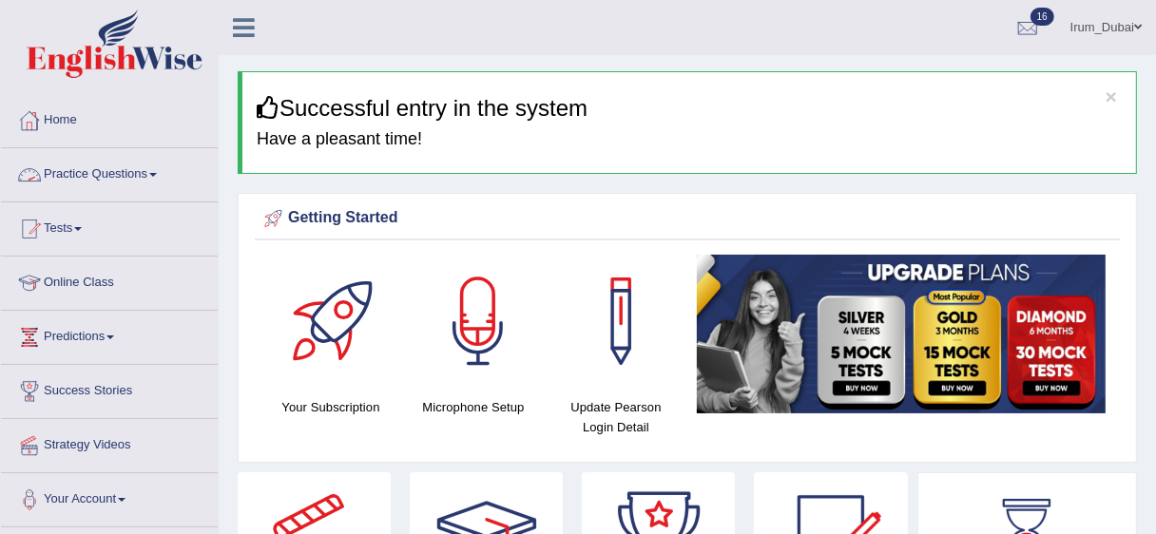
click at [62, 181] on link "Practice Questions" at bounding box center [109, 172] width 217 height 48
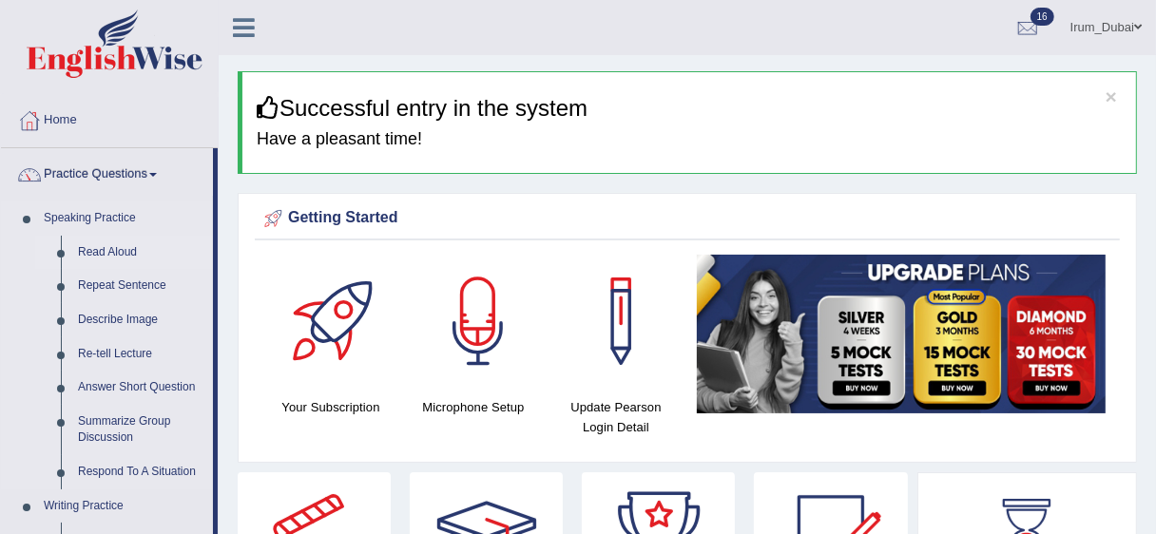
click at [92, 246] on link "Read Aloud" at bounding box center [141, 253] width 144 height 34
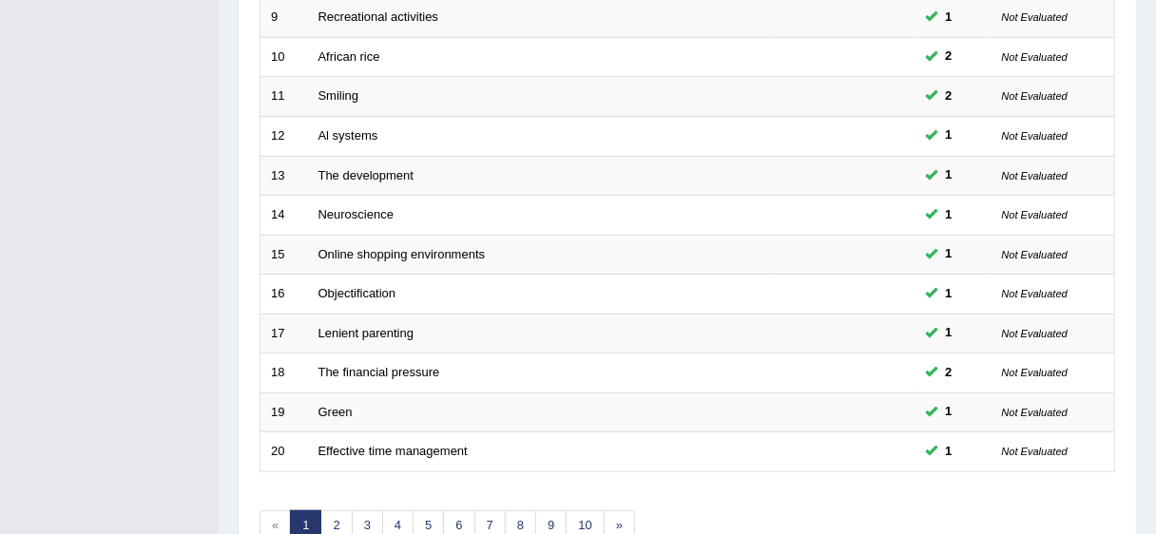
scroll to position [641, 0]
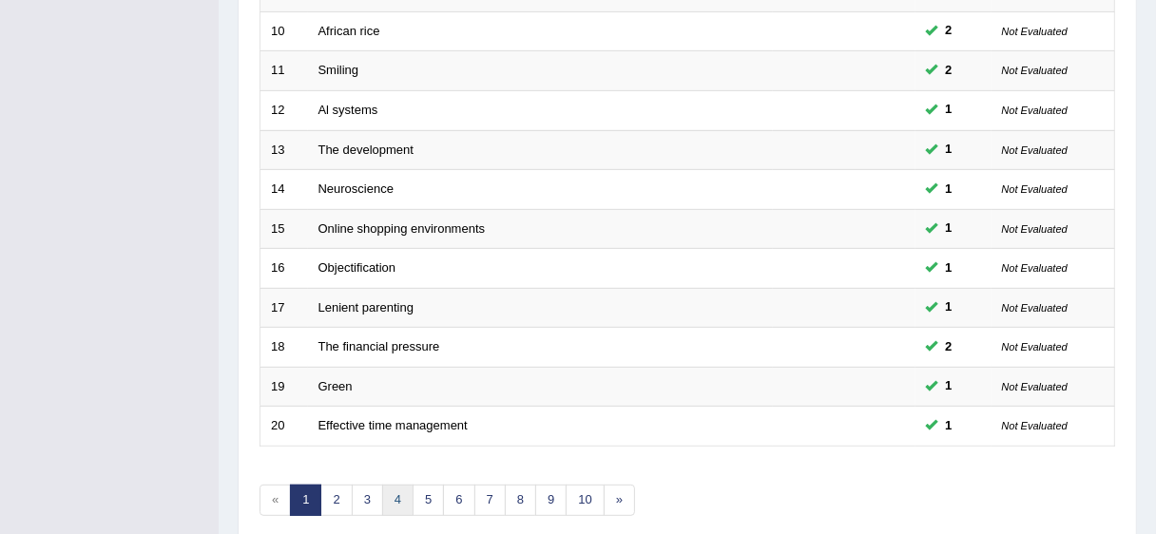
click at [382, 508] on link "4" at bounding box center [397, 500] width 31 height 31
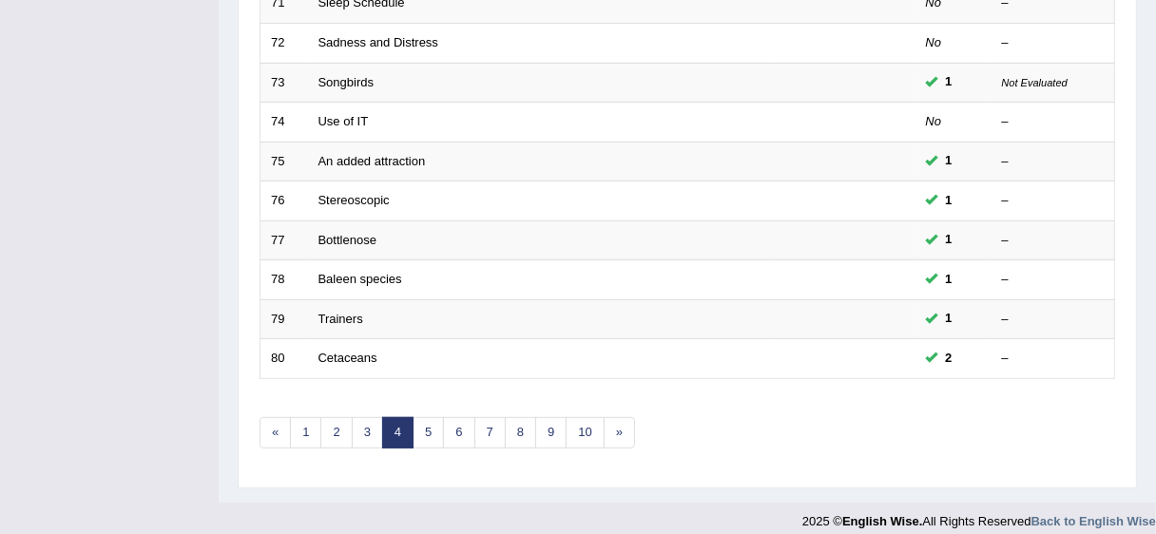
scroll to position [722, 0]
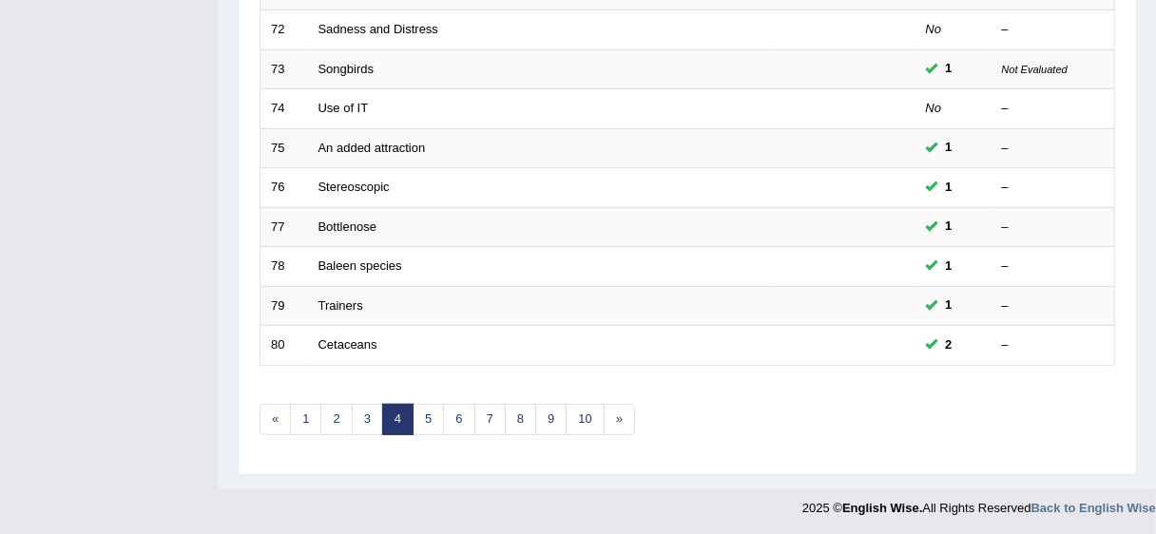
drag, startPoint x: 1164, startPoint y: 105, endPoint x: 1159, endPoint y: 437, distance: 332.8
click at [482, 422] on link "7" at bounding box center [489, 419] width 31 height 31
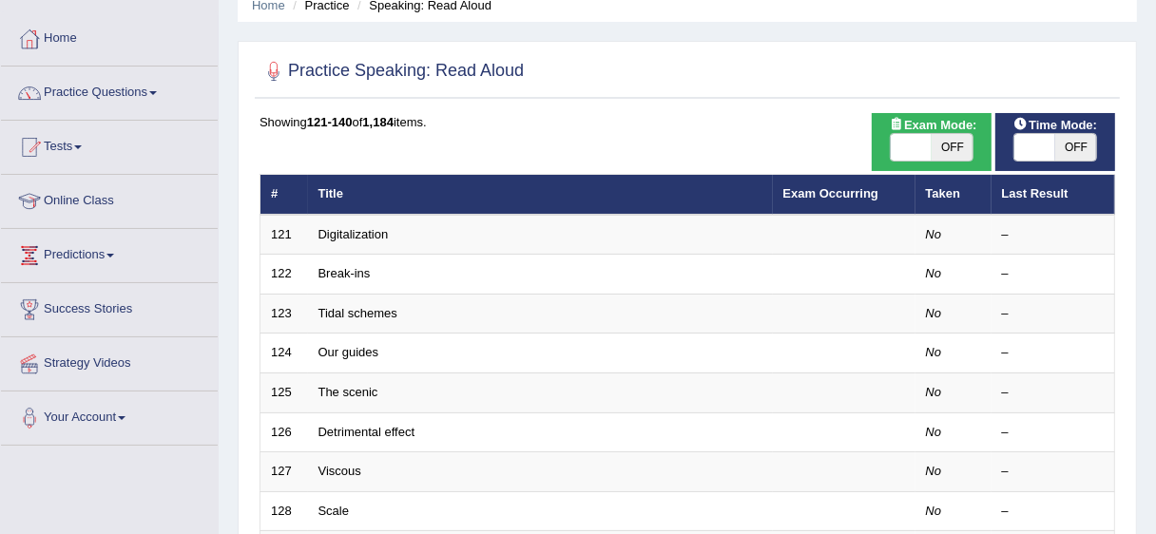
scroll to position [65, 0]
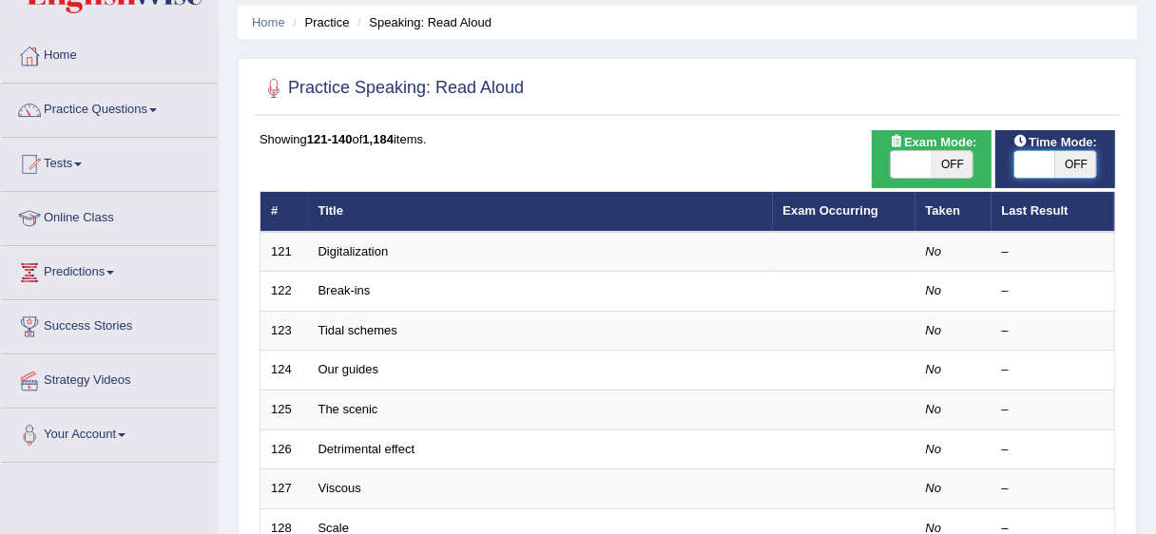
click at [1029, 159] on span at bounding box center [1034, 164] width 41 height 27
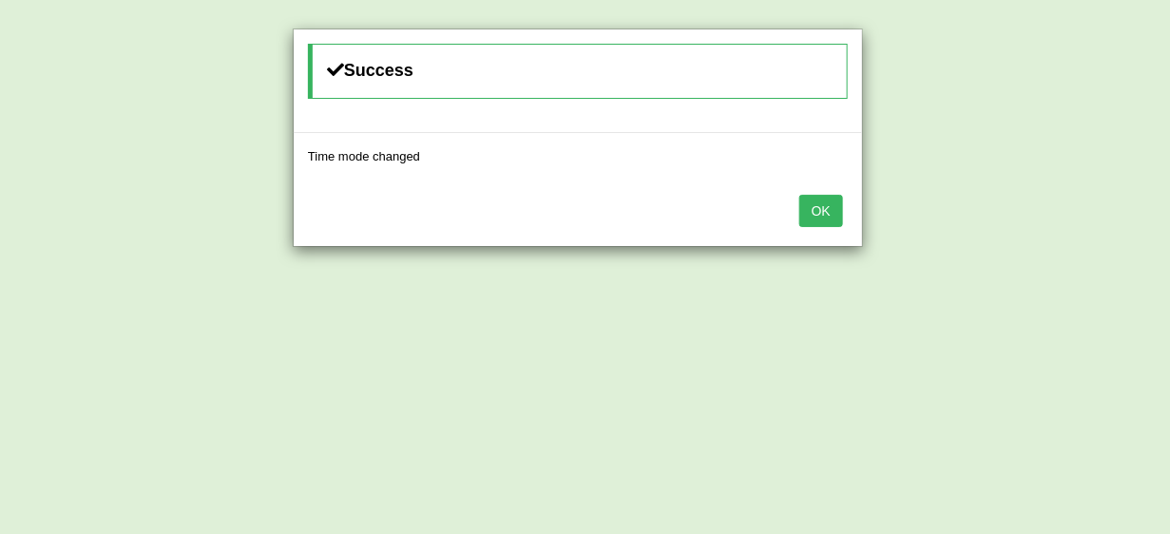
click at [820, 213] on button "OK" at bounding box center [822, 211] width 44 height 32
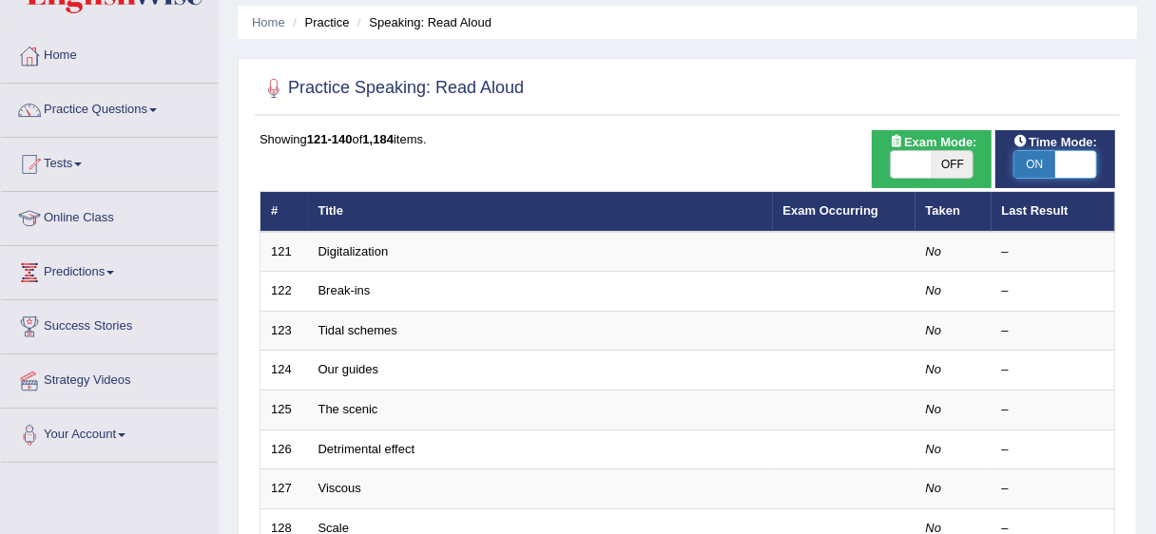
click at [1075, 159] on span at bounding box center [1075, 164] width 41 height 27
checkbox input "false"
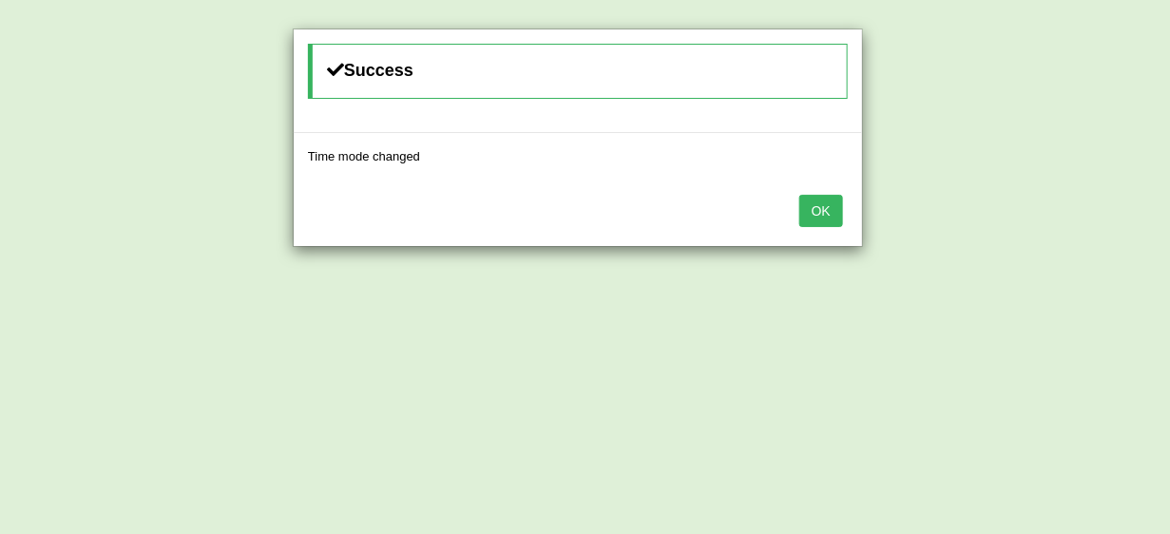
click at [836, 199] on button "OK" at bounding box center [822, 211] width 44 height 32
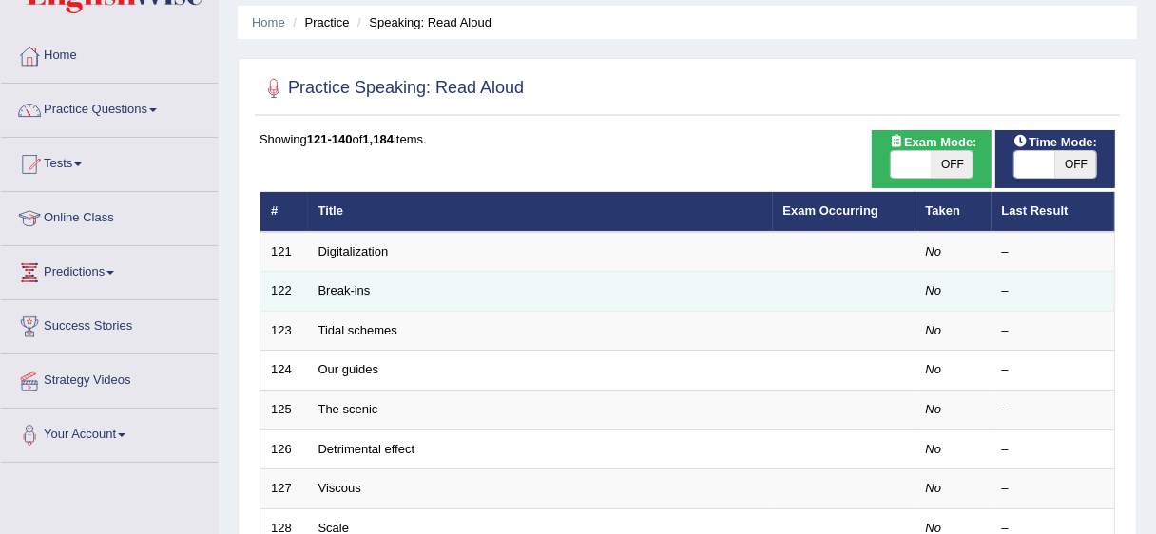
click at [338, 293] on link "Break-ins" at bounding box center [344, 290] width 52 height 14
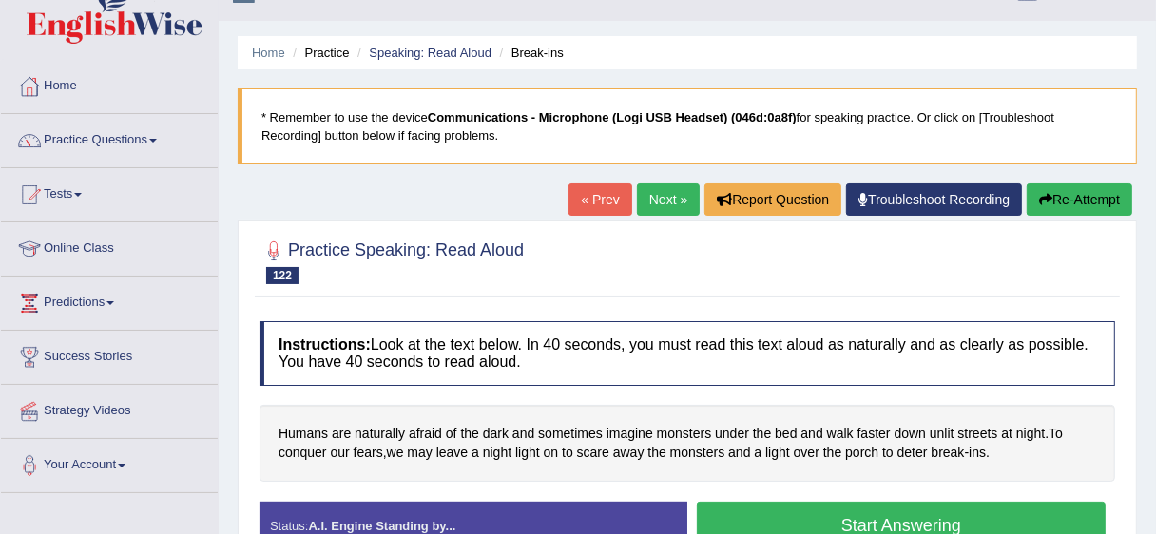
scroll to position [22, 0]
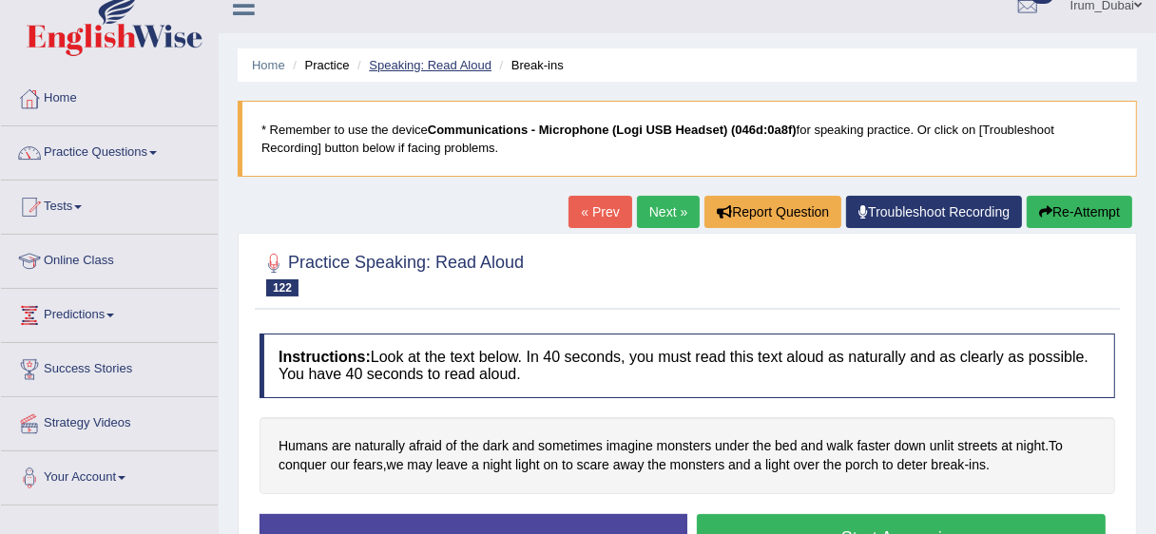
click at [415, 68] on link "Speaking: Read Aloud" at bounding box center [430, 65] width 123 height 14
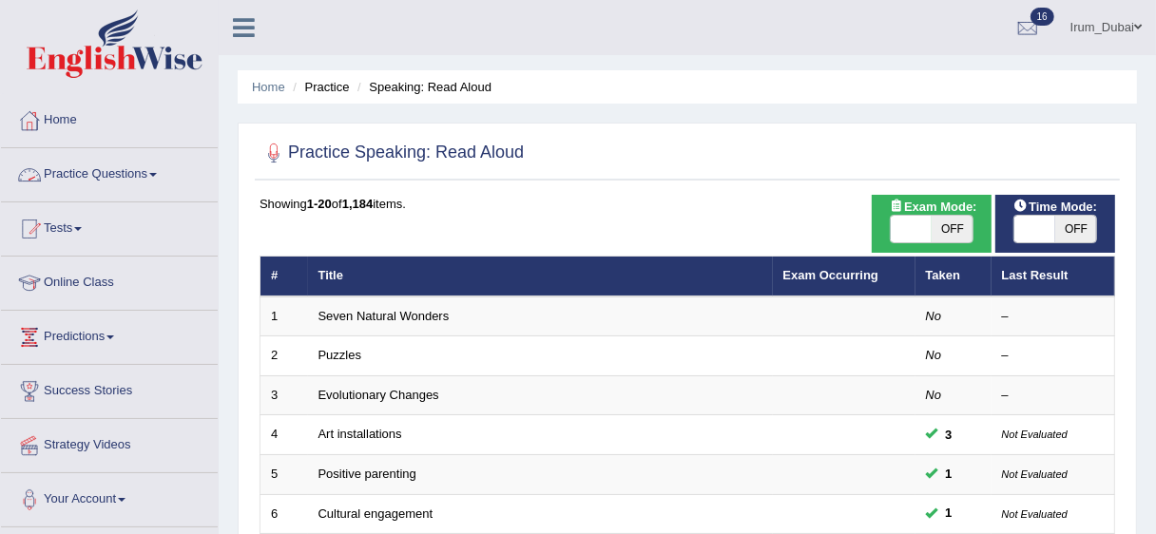
click at [109, 186] on link "Practice Questions" at bounding box center [109, 172] width 217 height 48
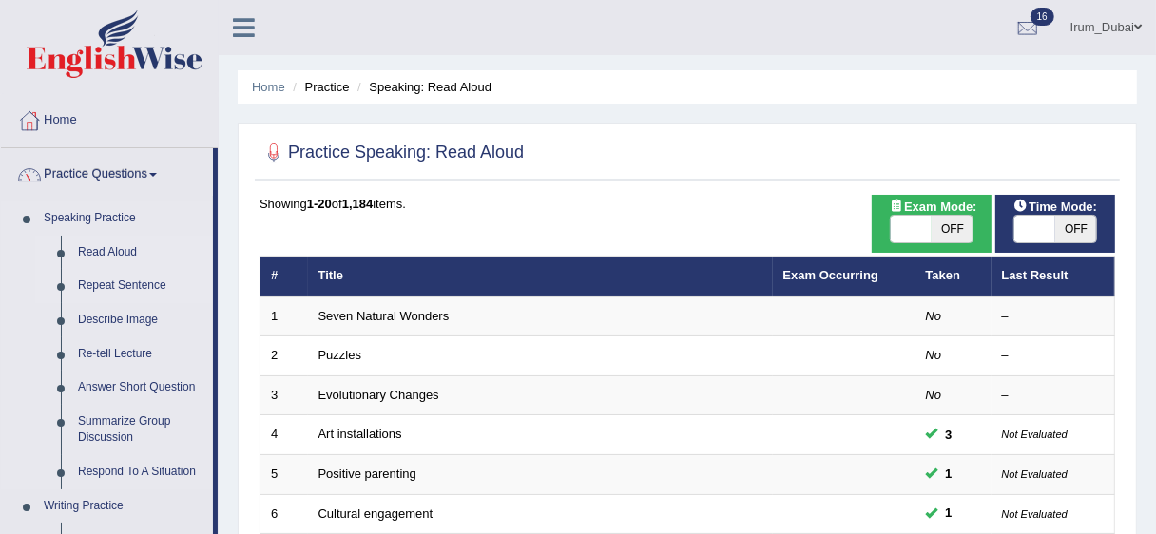
click at [92, 286] on link "Repeat Sentence" at bounding box center [141, 286] width 144 height 34
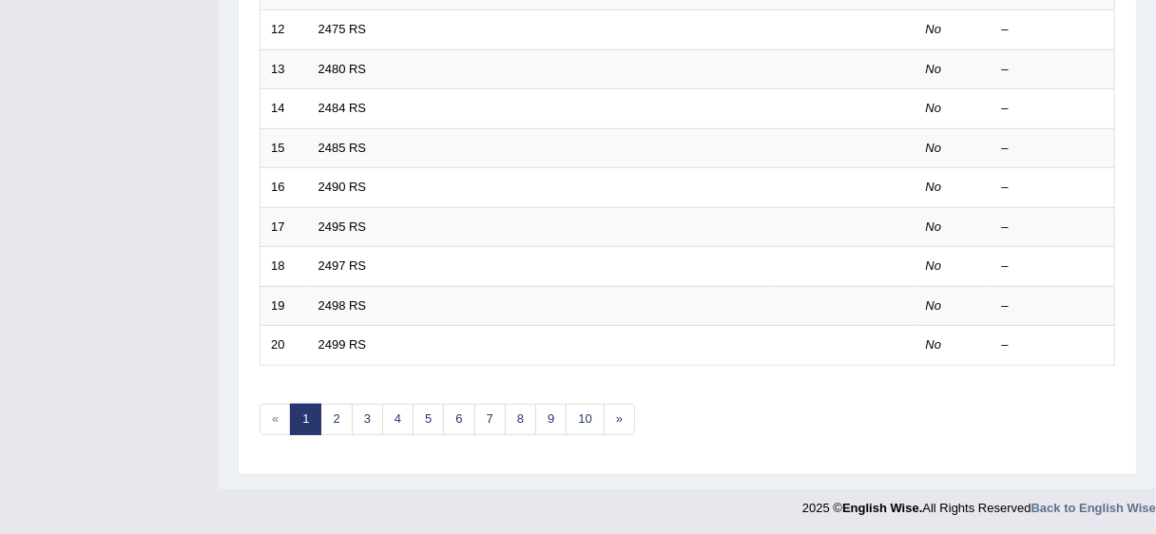
click at [587, 418] on link "10" at bounding box center [585, 419] width 38 height 31
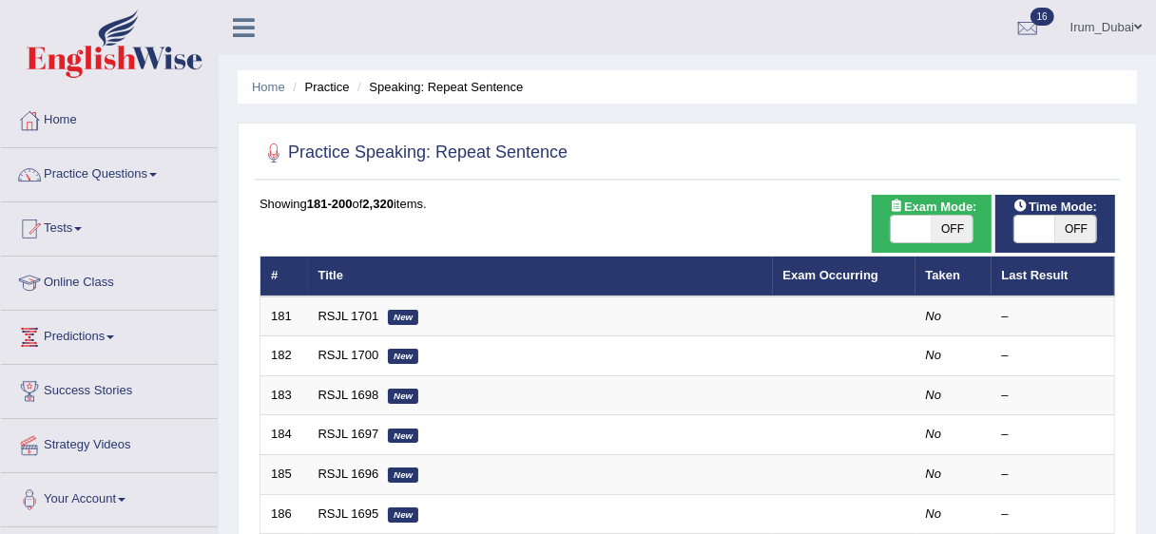
click at [1150, 129] on html "Toggle navigation Home Practice Questions Speaking Practice Read Aloud Repeat S…" at bounding box center [578, 267] width 1156 height 534
click at [119, 172] on link "Practice Questions" at bounding box center [109, 172] width 217 height 48
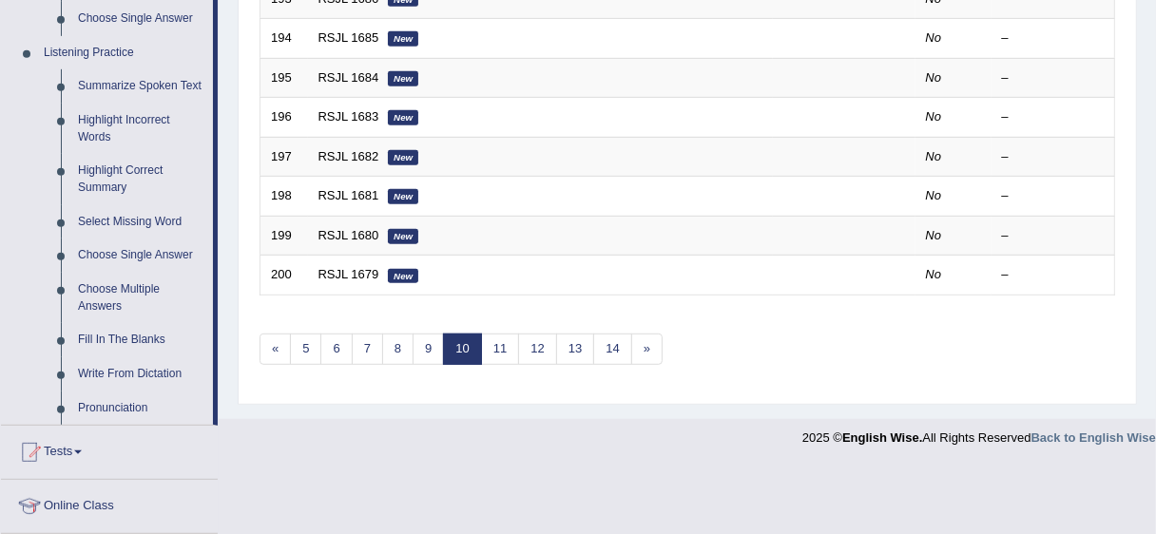
scroll to position [865, 0]
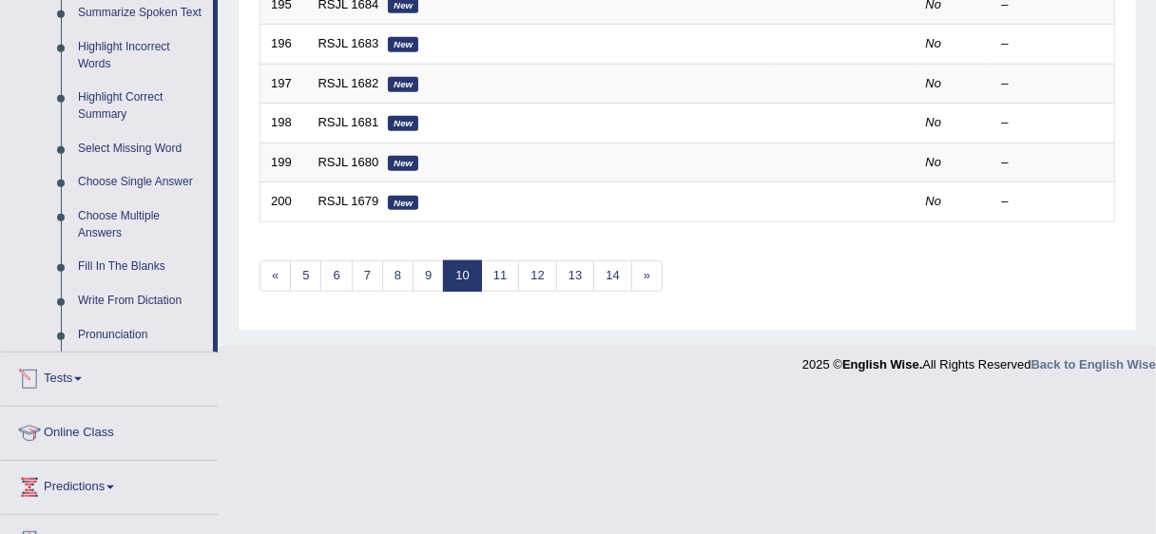
click at [31, 365] on div at bounding box center [29, 379] width 29 height 29
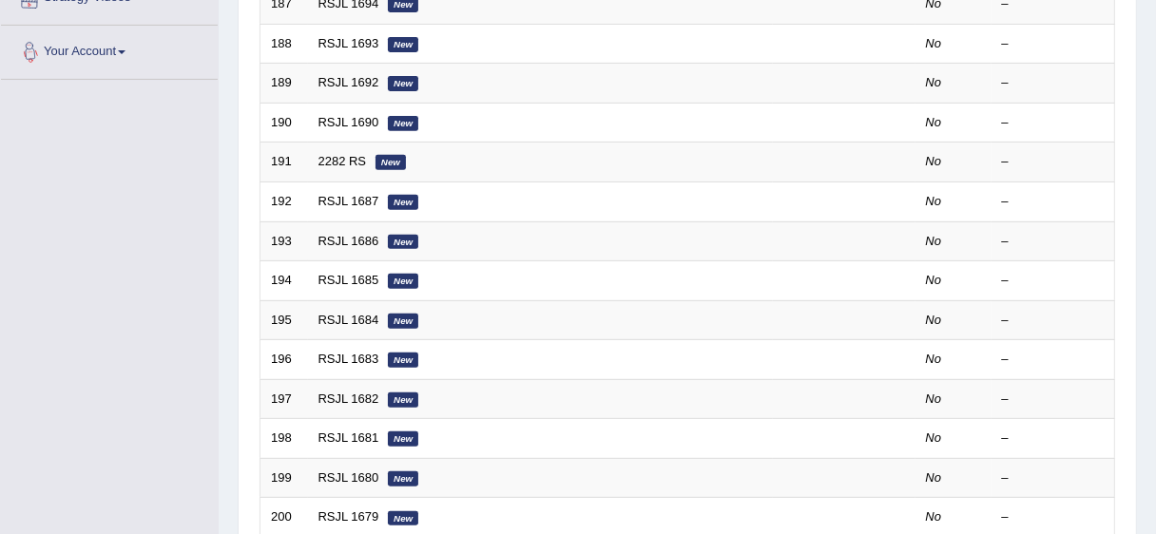
scroll to position [220, 0]
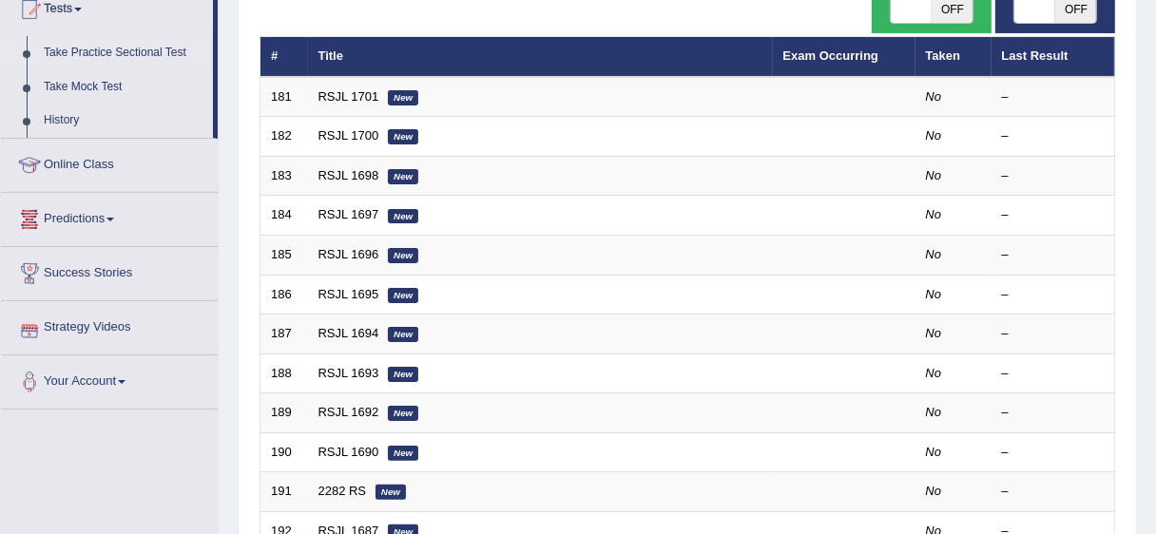
click at [86, 46] on link "Take Practice Sectional Test" at bounding box center [124, 53] width 178 height 34
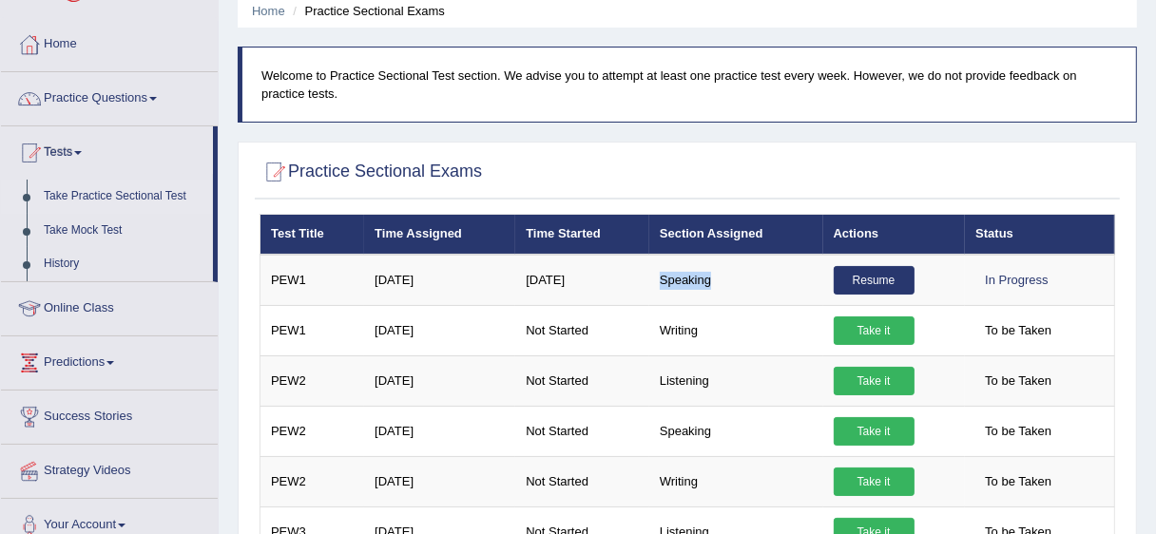
scroll to position [72, 0]
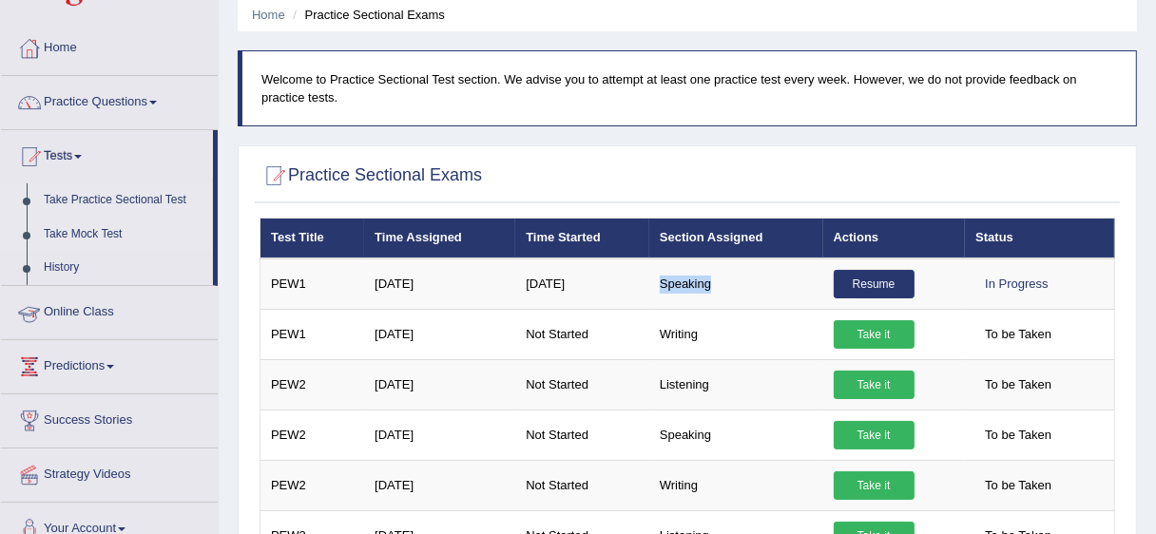
click at [126, 234] on link "Take Mock Test" at bounding box center [124, 235] width 178 height 34
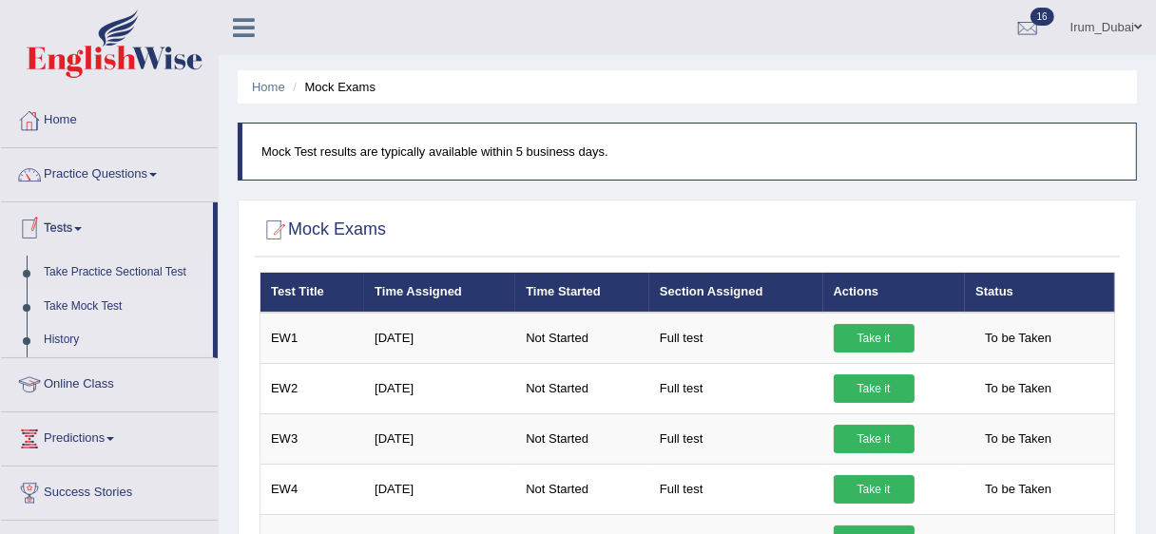
click at [55, 349] on link "History" at bounding box center [124, 340] width 178 height 34
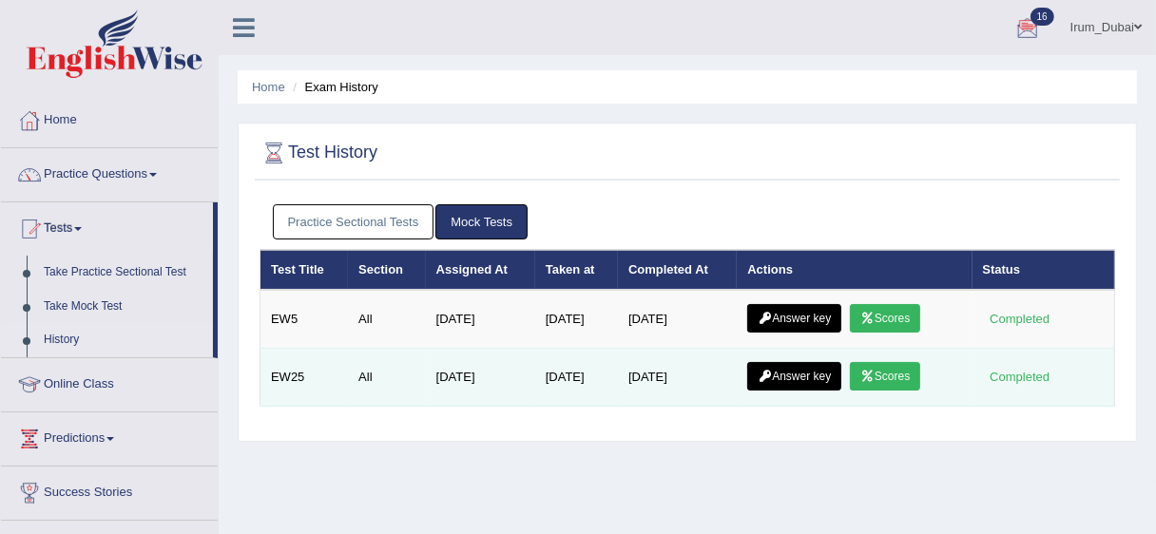
click at [906, 382] on link "Scores" at bounding box center [885, 376] width 70 height 29
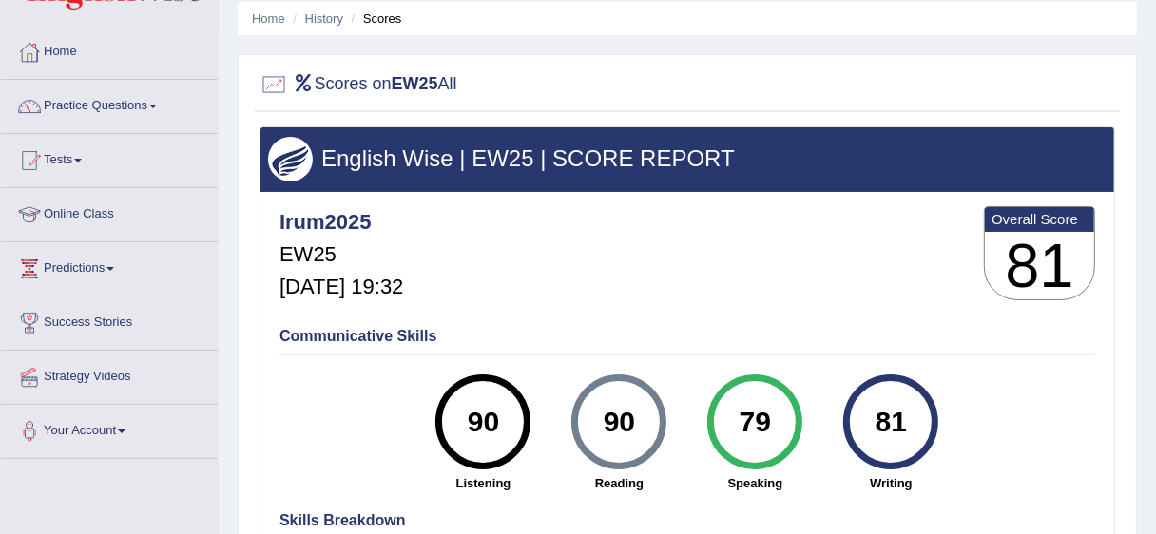
scroll to position [46, 0]
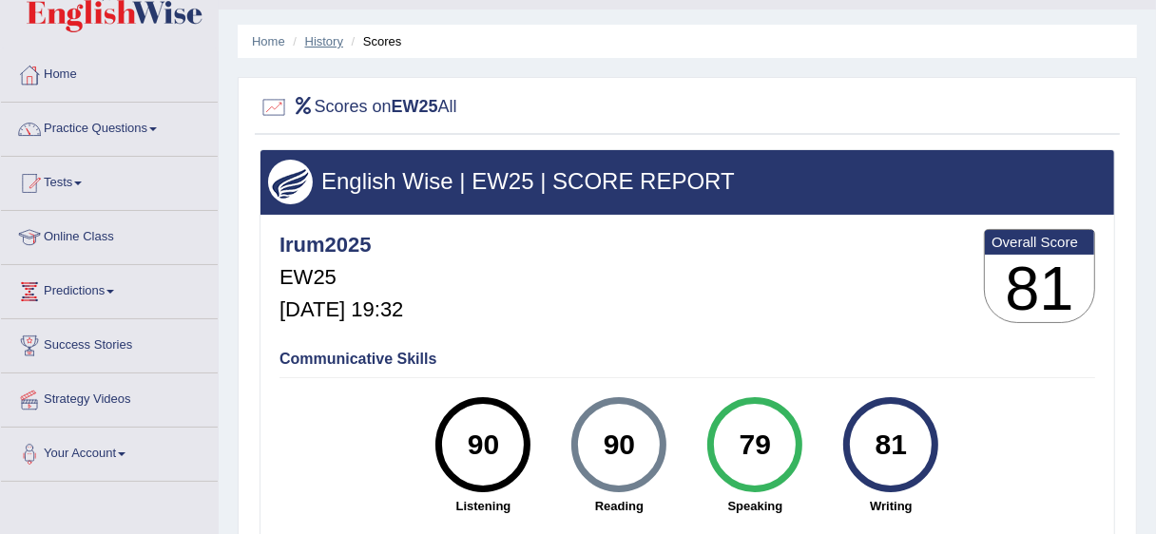
click at [328, 36] on link "History" at bounding box center [324, 41] width 38 height 14
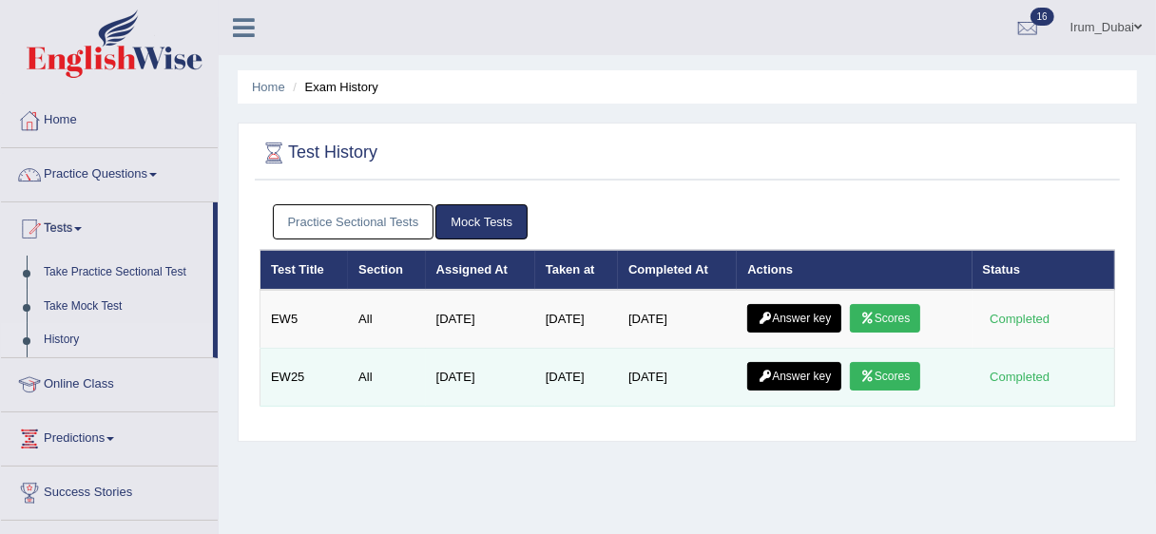
click at [788, 372] on link "Answer key" at bounding box center [794, 376] width 94 height 29
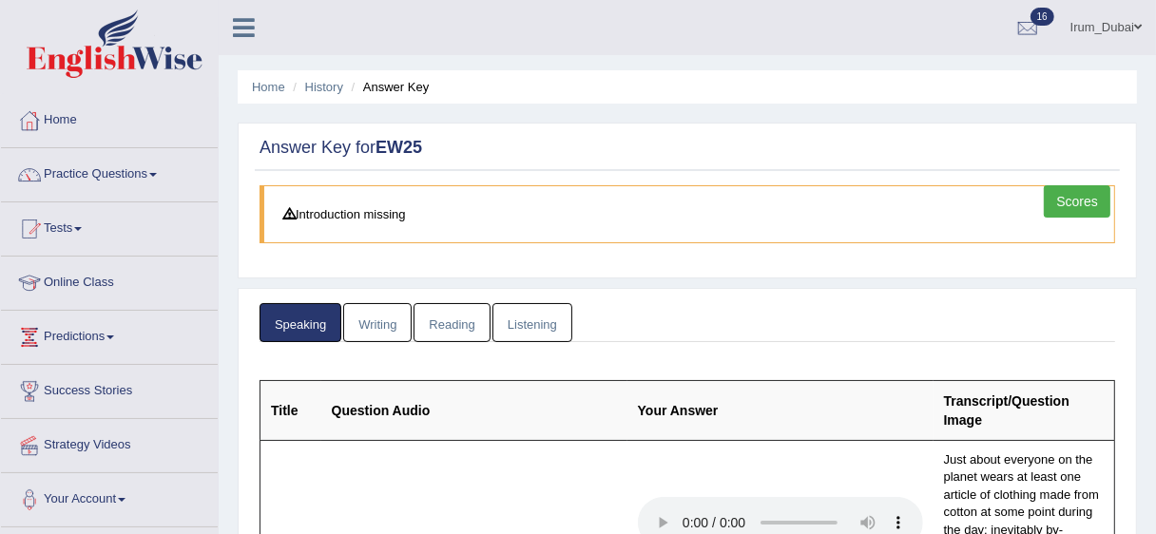
click at [68, 285] on link "Online Class" at bounding box center [109, 281] width 217 height 48
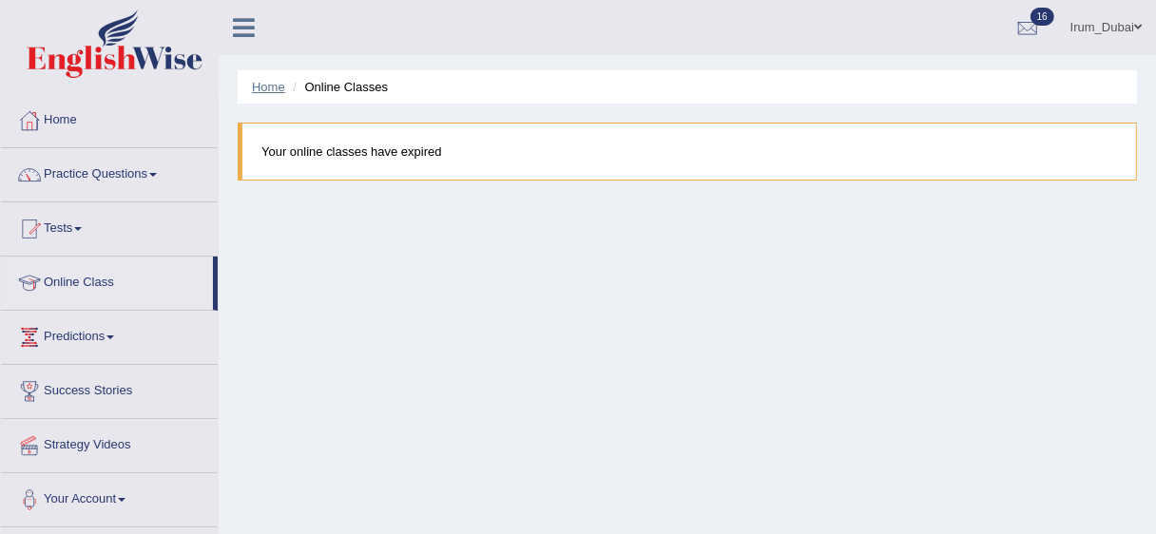
click at [267, 84] on link "Home" at bounding box center [268, 87] width 33 height 14
